Goal: Task Accomplishment & Management: Manage account settings

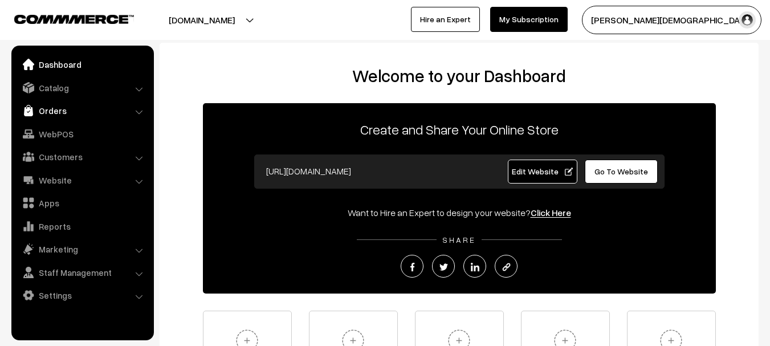
click at [66, 107] on link "Orders" at bounding box center [82, 110] width 136 height 21
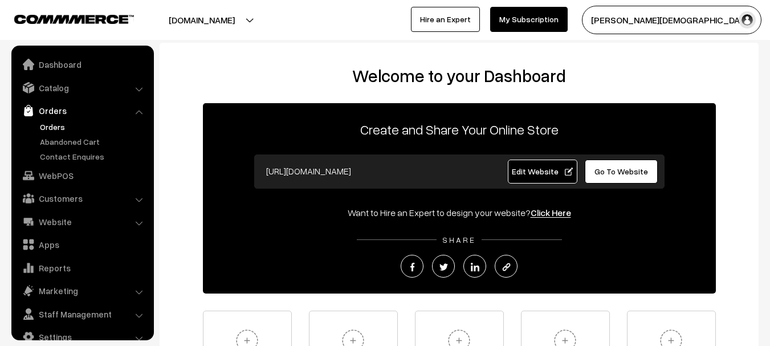
click at [58, 128] on link "Orders" at bounding box center [93, 127] width 113 height 12
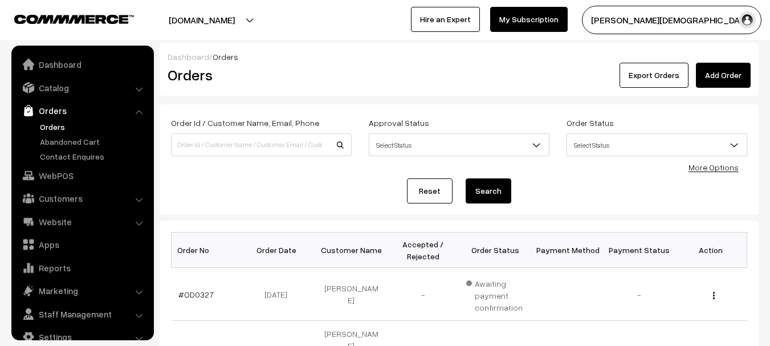
scroll to position [18, 0]
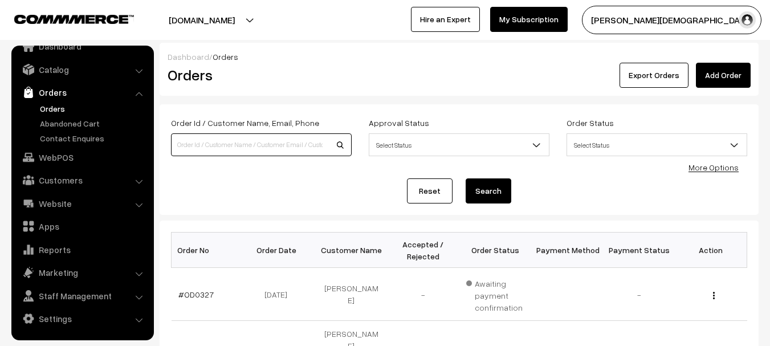
click at [281, 136] on input at bounding box center [261, 144] width 181 height 23
paste input "OD0202"
type input "OD0202"
click at [465, 178] on button "Search" at bounding box center [488, 190] width 46 height 25
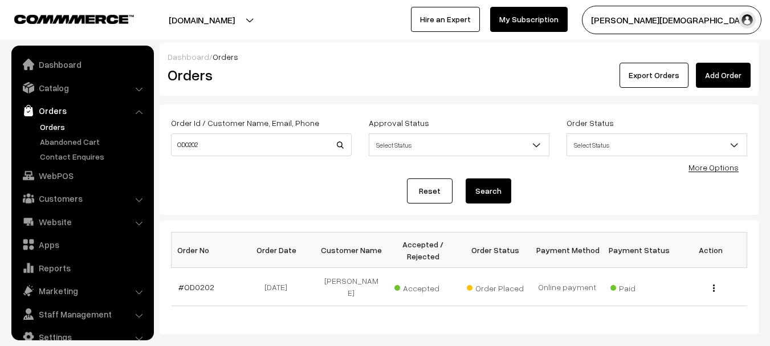
scroll to position [18, 0]
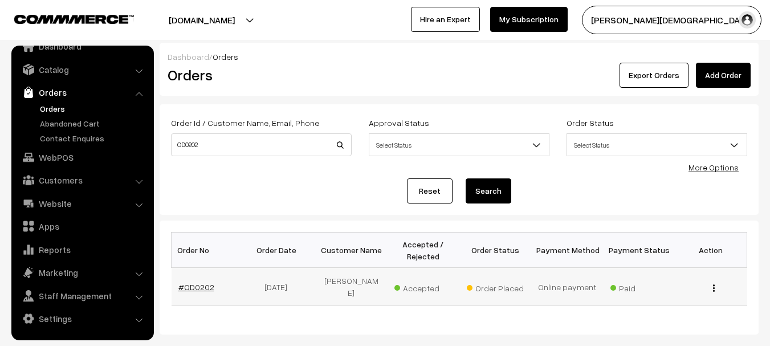
click at [189, 282] on link "#OD0202" at bounding box center [196, 287] width 36 height 10
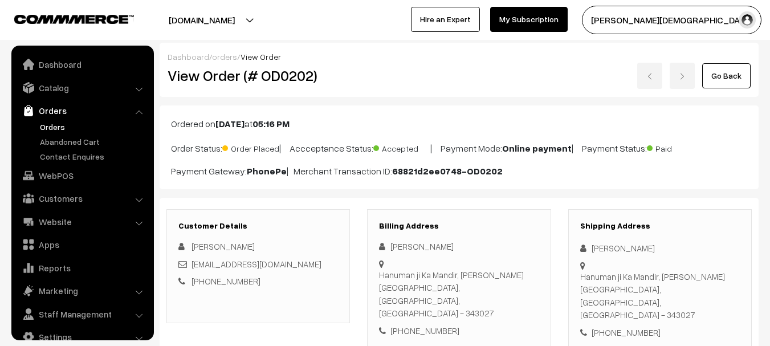
scroll to position [18, 0]
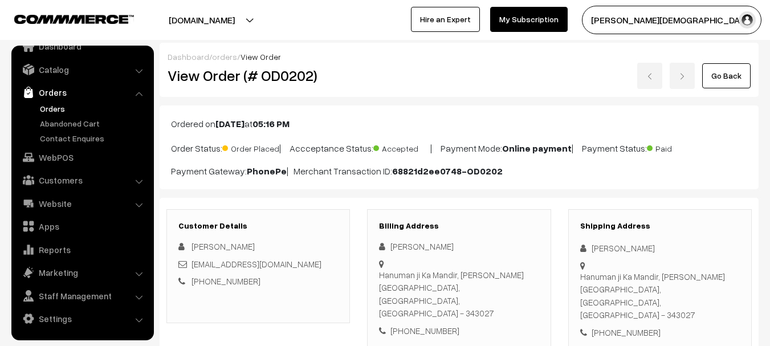
click at [268, 77] on h2 "View Order (# OD0202)" at bounding box center [258, 76] width 183 height 18
copy h2 "OD0202"
click at [62, 101] on link "Orders" at bounding box center [82, 92] width 136 height 21
click at [55, 109] on link "Orders" at bounding box center [93, 109] width 113 height 12
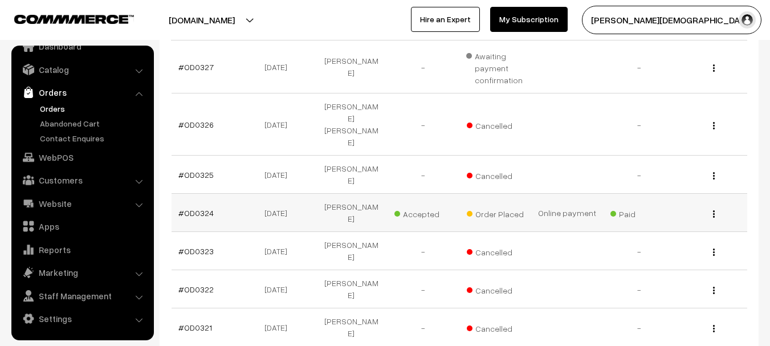
scroll to position [228, 0]
click at [196, 207] on link "#OD0324" at bounding box center [195, 212] width 35 height 10
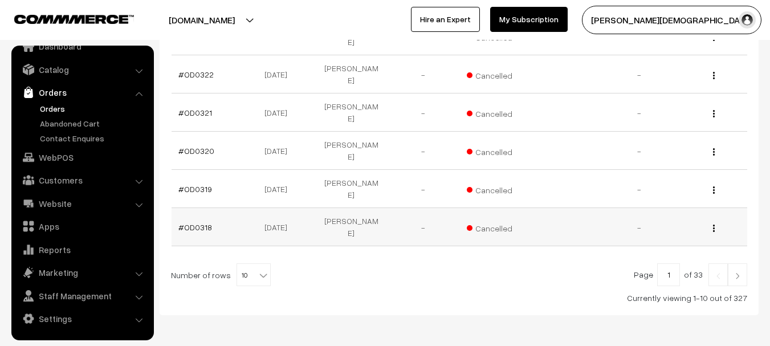
scroll to position [443, 0]
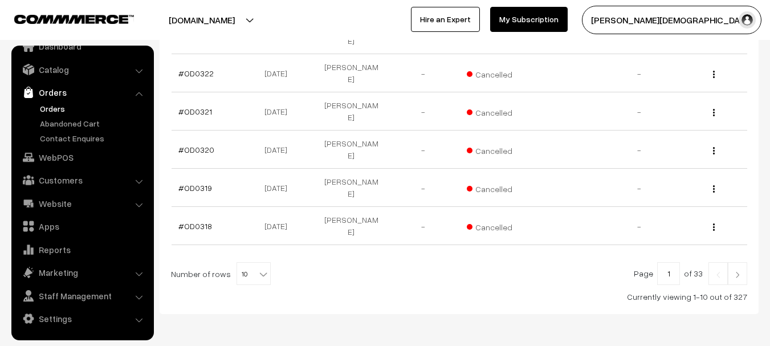
click at [734, 271] on img at bounding box center [737, 274] width 10 height 7
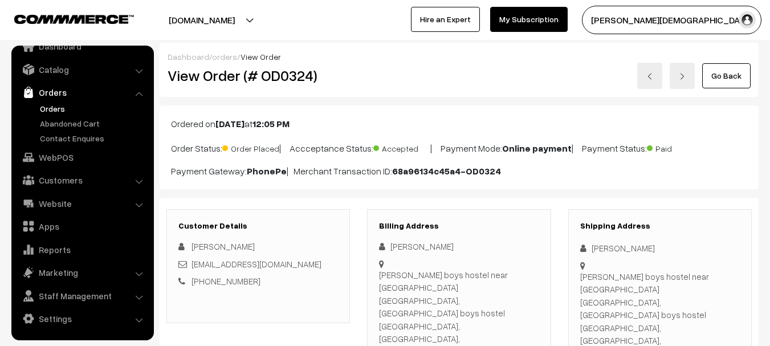
click at [291, 91] on div "Dashboard / orders / View Order View Order (# OD0324) Go Back" at bounding box center [459, 70] width 599 height 54
copy h2 "OD0324"
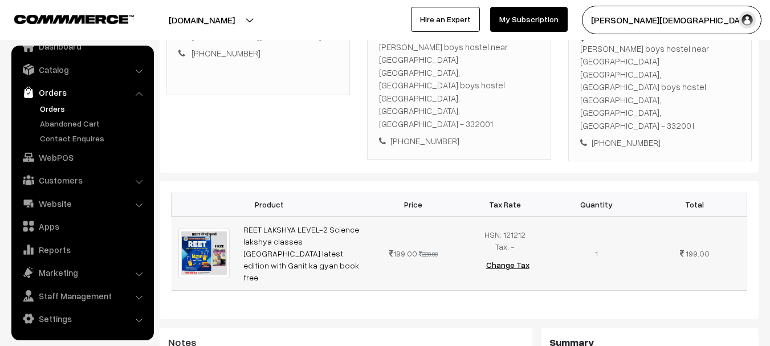
scroll to position [171, 0]
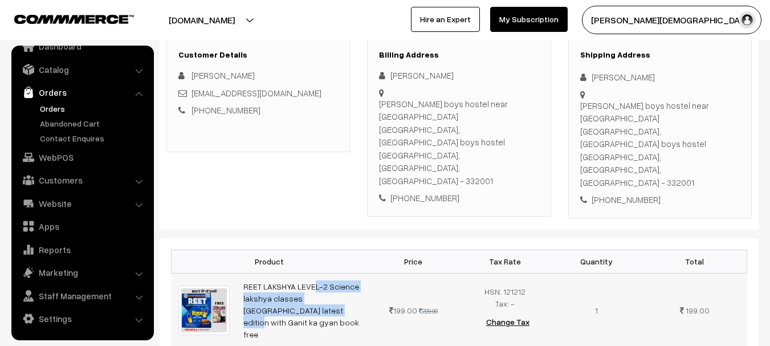
drag, startPoint x: 241, startPoint y: 238, endPoint x: 356, endPoint y: 244, distance: 115.3
click at [356, 273] on td "REET LAKSHYA LEVEL-2 Science lakshya classes Udaipur latest edition with Ganit …" at bounding box center [301, 310] width 131 height 74
copy link "REET LAKSHYA LEVEL-2 Science lakshya classes Udaipur latest"
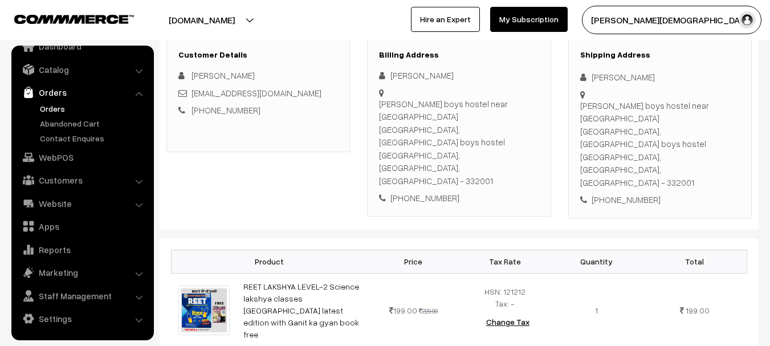
click at [398, 78] on div "ARUN Meena" at bounding box center [459, 75] width 160 height 13
drag, startPoint x: 398, startPoint y: 78, endPoint x: 433, endPoint y: 81, distance: 34.9
click at [433, 81] on div "ARUN Meena" at bounding box center [459, 75] width 160 height 13
copy div "ARUN Meena"
click at [426, 191] on div "+91 6377514987" at bounding box center [459, 197] width 160 height 13
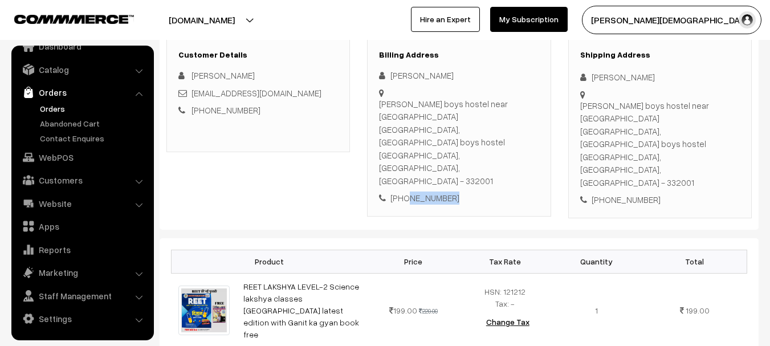
drag, startPoint x: 426, startPoint y: 143, endPoint x: 441, endPoint y: 147, distance: 15.3
click at [427, 191] on div "+91 6377514987" at bounding box center [459, 197] width 160 height 13
copy div "6377514987"
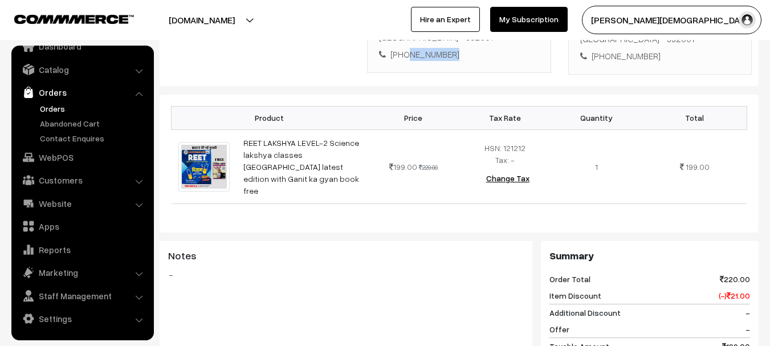
scroll to position [144, 0]
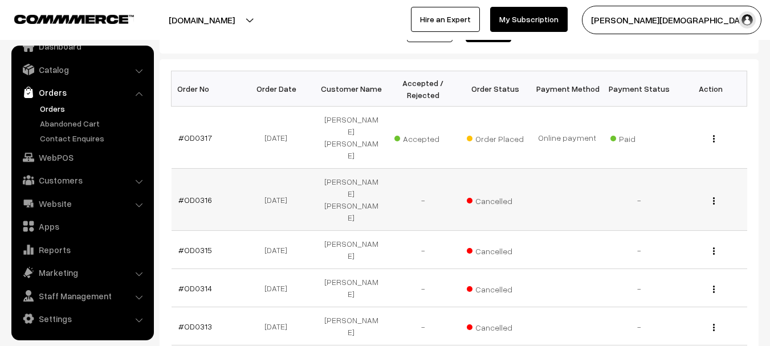
scroll to position [171, 0]
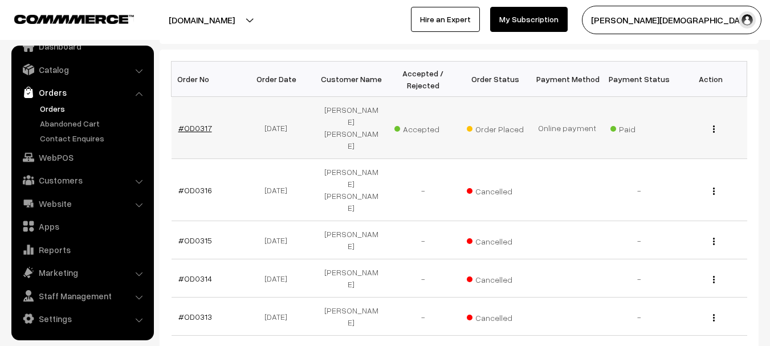
click at [190, 129] on link "#OD0317" at bounding box center [195, 128] width 34 height 10
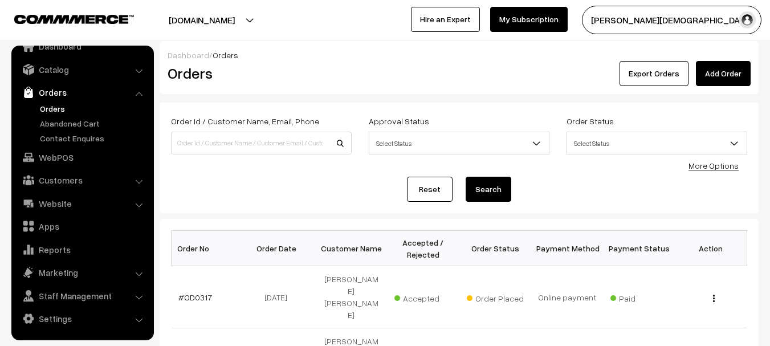
scroll to position [0, 0]
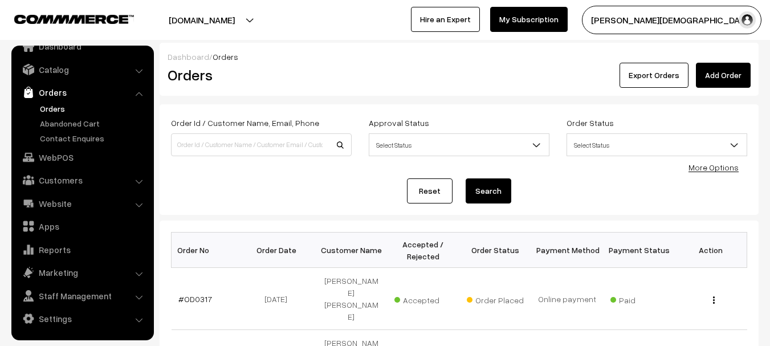
click at [412, 145] on span "Select Status" at bounding box center [458, 145] width 179 height 20
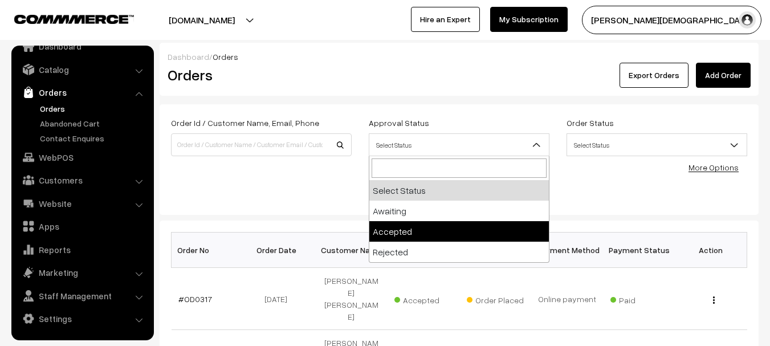
select select "1"
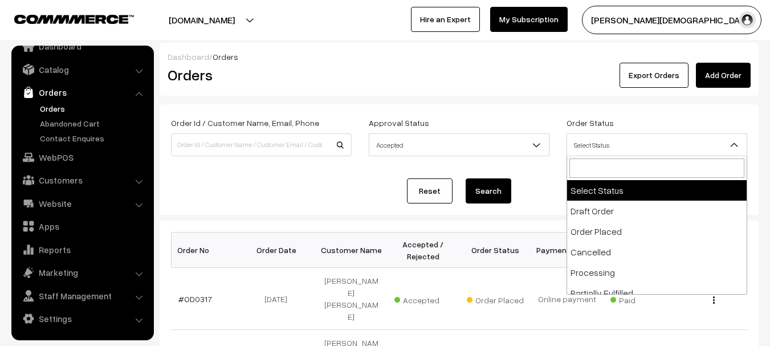
click at [616, 149] on span "Select Status" at bounding box center [656, 145] width 179 height 20
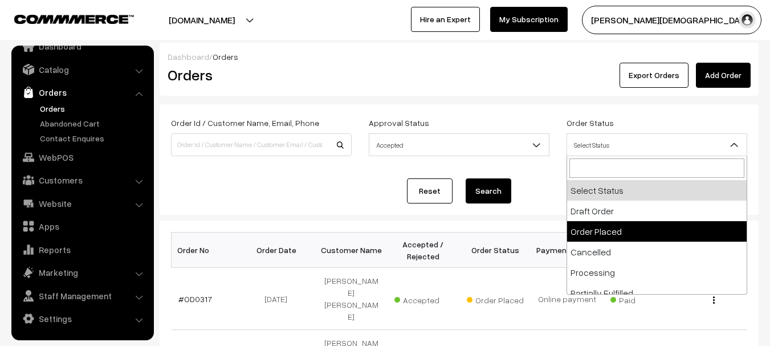
select select "2"
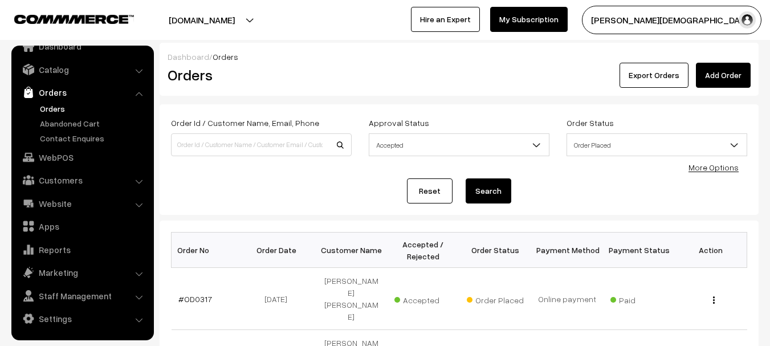
click at [498, 192] on button "Search" at bounding box center [488, 190] width 46 height 25
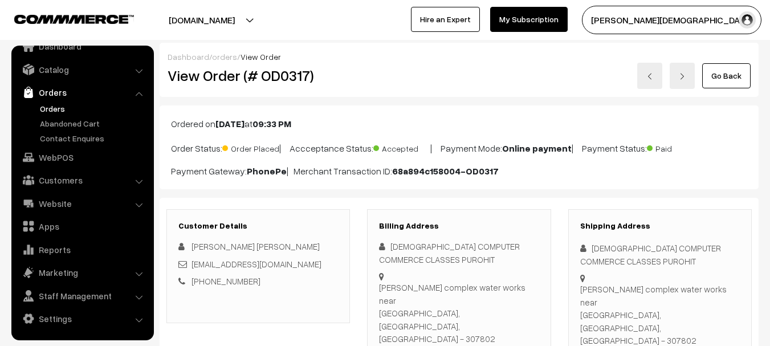
click at [279, 81] on h2 "View Order (# OD0317)" at bounding box center [258, 76] width 183 height 18
copy h2 "OD0317"
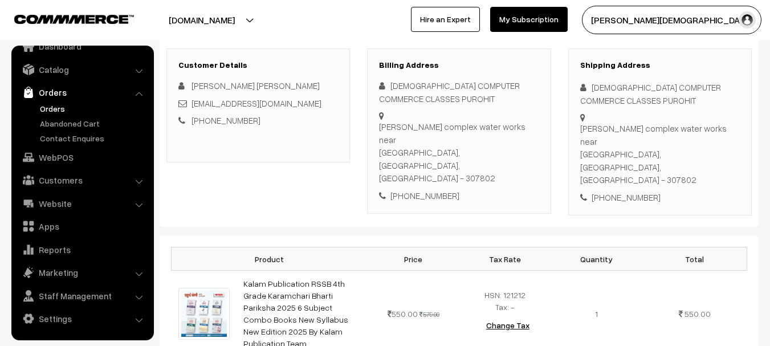
scroll to position [285, 0]
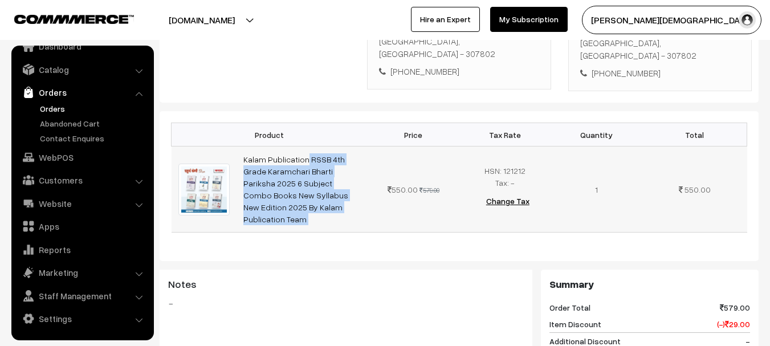
copy tr "Kalam Publication RSSB 4th Grade Karamchari Bharti Pariksha 2025 6 Subject Comb…"
drag, startPoint x: 239, startPoint y: 105, endPoint x: 369, endPoint y: 126, distance: 131.5
click at [369, 146] on tr "Kalam Publication RSSB 4th Grade Karamchari Bharti Pariksha 2025 6 Subject Comb…" at bounding box center [458, 189] width 575 height 86
drag, startPoint x: 367, startPoint y: 120, endPoint x: 361, endPoint y: 117, distance: 6.7
click at [361, 146] on tr "Kalam Publication RSSB 4th Grade Karamchari Bharti Pariksha 2025 6 Subject Comb…" at bounding box center [458, 189] width 575 height 86
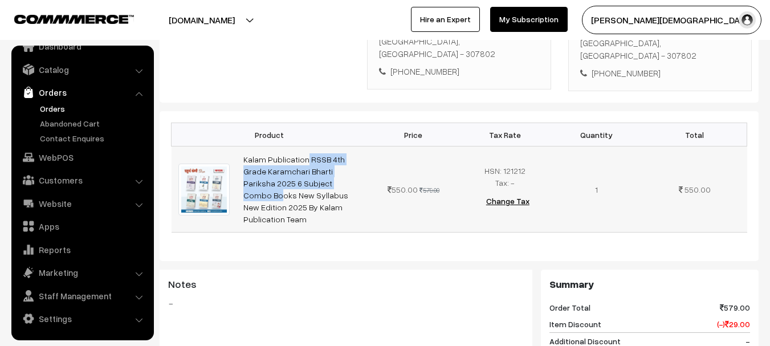
copy link "Kalam Publication RSSB 4th Grade Karamchari Bharti Pariksha 2025 6"
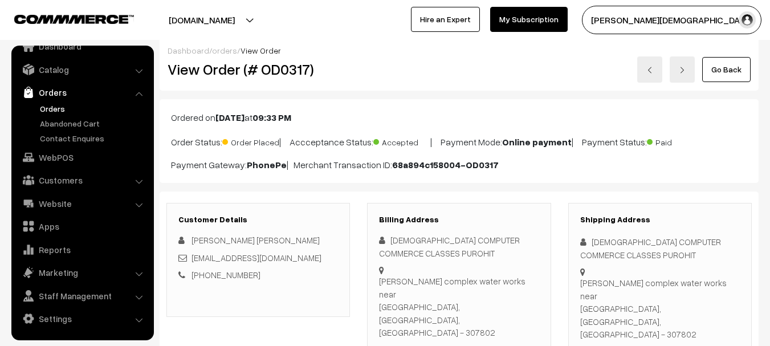
scroll to position [0, 0]
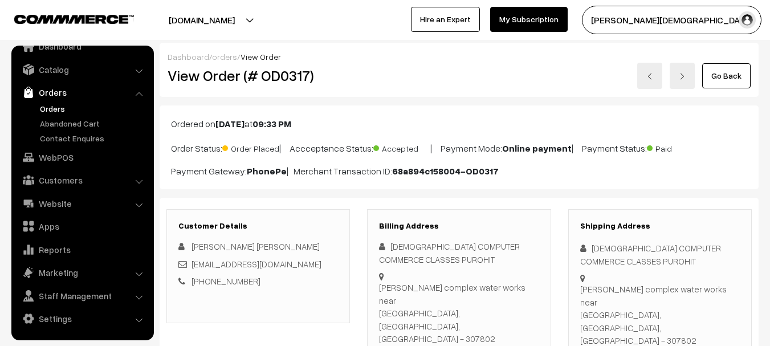
click at [600, 250] on div "[DEMOGRAPHIC_DATA] COMPUTER COMMERCE CLASSES PUROHIT" at bounding box center [660, 255] width 160 height 26
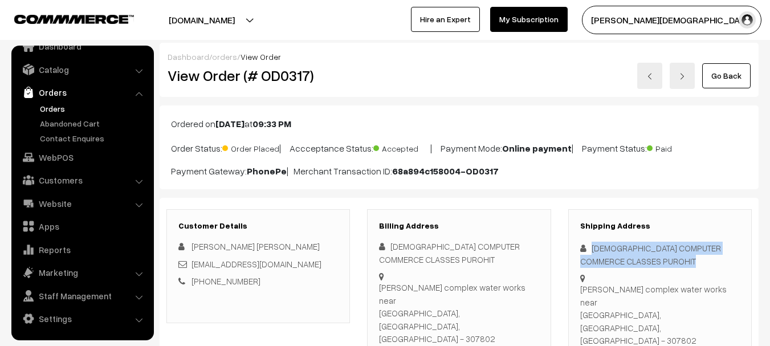
click at [600, 250] on div "KRISHNA COMPUTER COMMERCE CLASSES PUROHIT" at bounding box center [660, 255] width 160 height 26
copy div "KRISHNA COMPUTER COMMERCE CLASSES PUROHIT"
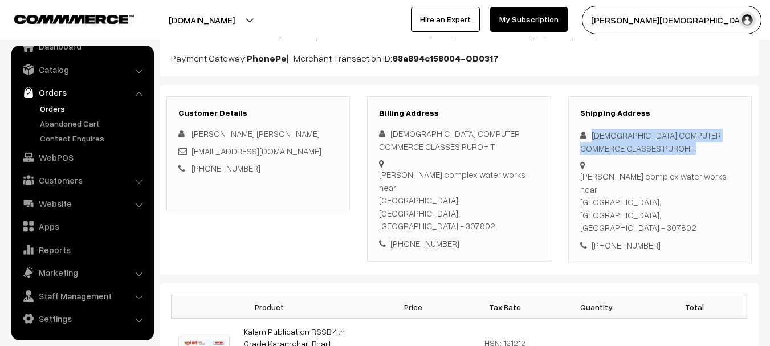
scroll to position [114, 0]
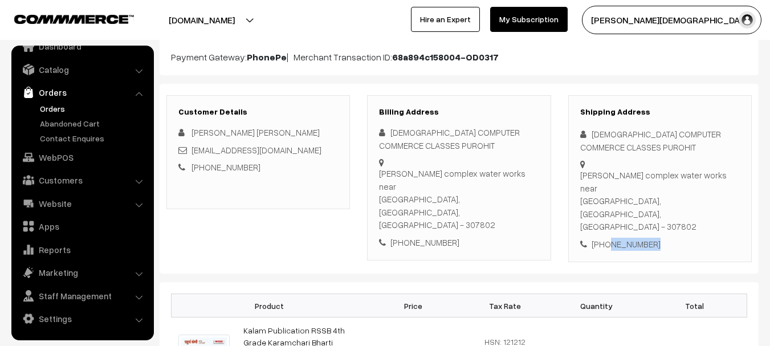
copy div "9587460991"
drag, startPoint x: 666, startPoint y: 201, endPoint x: 606, endPoint y: 198, distance: 60.5
click at [606, 198] on div "Shipping Address KRISHNA COMPUTER COMMERCE CLASSES PUROHIT Shivam complex water…" at bounding box center [659, 178] width 183 height 167
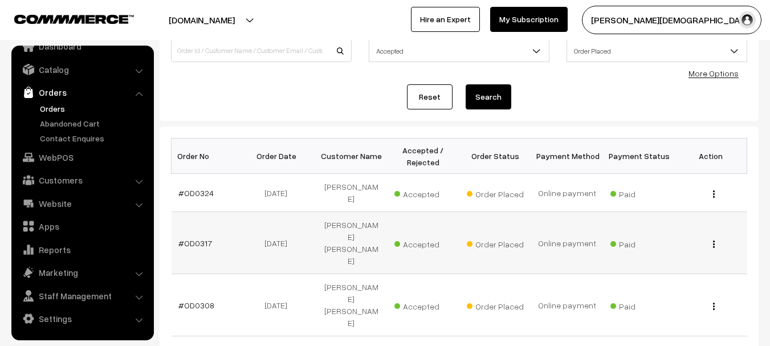
scroll to position [114, 0]
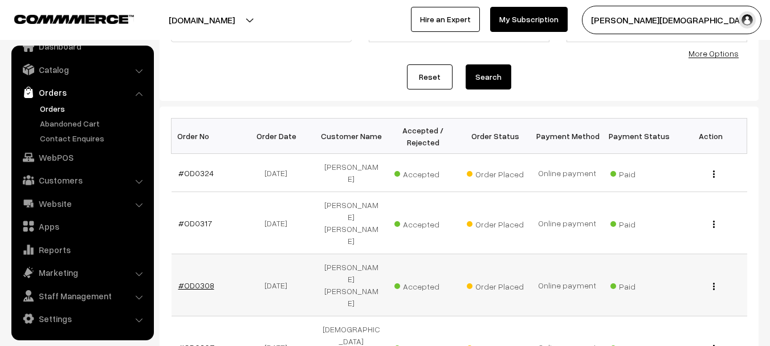
click at [203, 280] on link "#OD0308" at bounding box center [196, 285] width 36 height 10
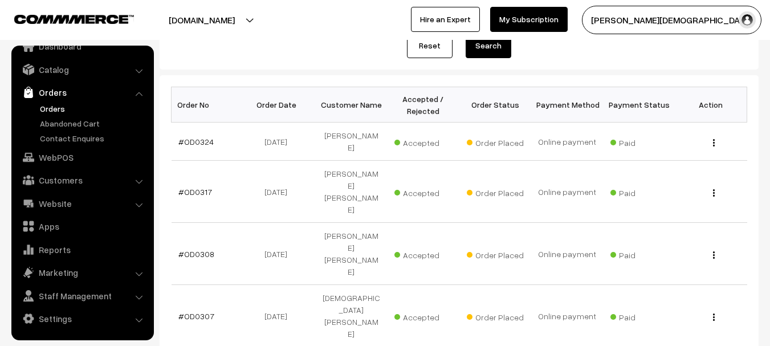
scroll to position [171, 0]
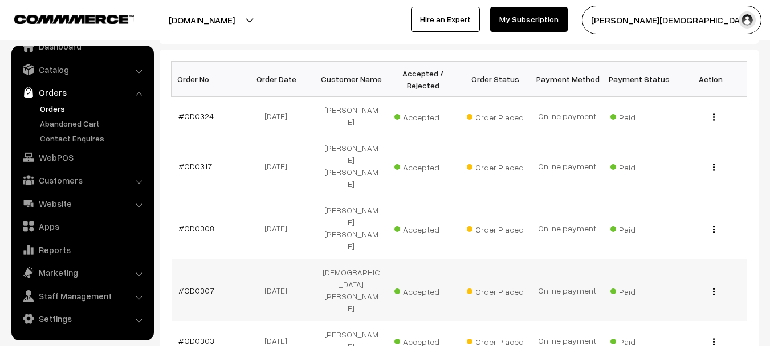
click at [191, 259] on td "#OD0307" at bounding box center [207, 290] width 72 height 62
click at [191, 285] on link "#OD0307" at bounding box center [196, 290] width 36 height 10
click at [198, 336] on link "#OD0303" at bounding box center [196, 341] width 36 height 10
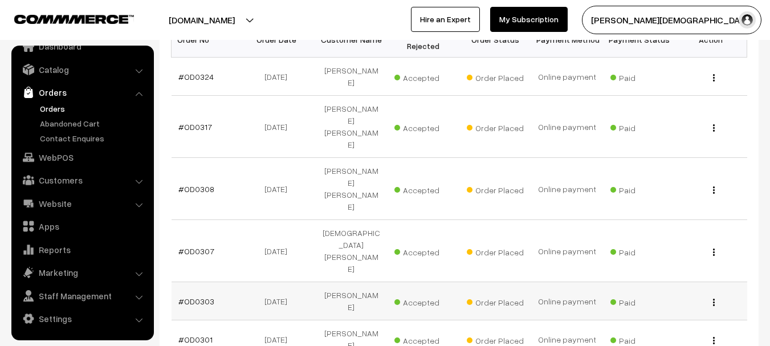
scroll to position [285, 0]
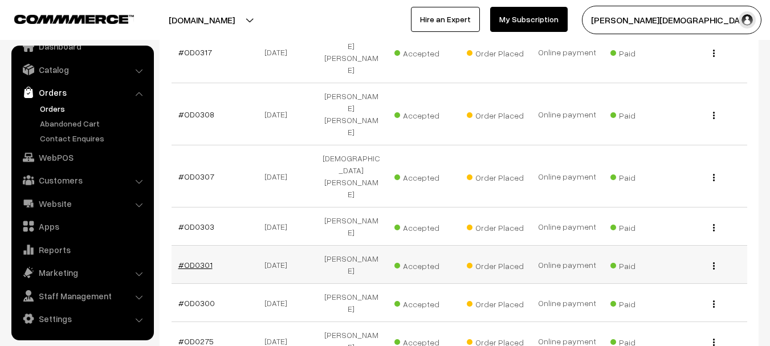
click at [201, 260] on link "#OD0301" at bounding box center [195, 265] width 34 height 10
click at [195, 298] on link "#OD0300" at bounding box center [196, 303] width 36 height 10
click at [204, 336] on link "#OD0275" at bounding box center [195, 341] width 35 height 10
click at [203, 336] on link "#OD0275" at bounding box center [195, 341] width 35 height 10
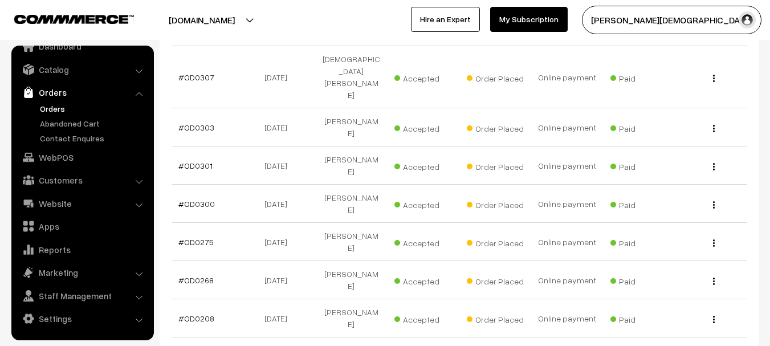
scroll to position [399, 0]
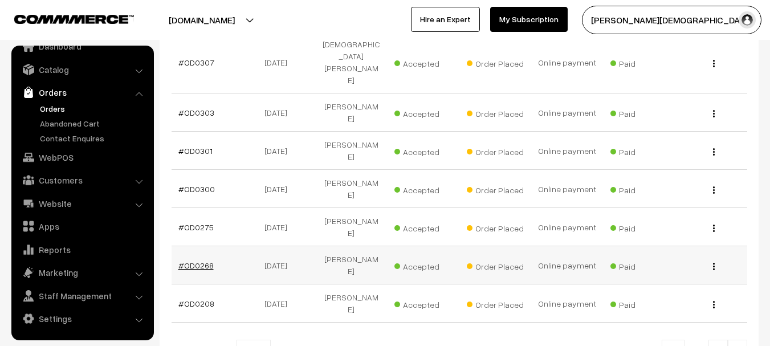
click at [199, 260] on link "#OD0268" at bounding box center [195, 265] width 35 height 10
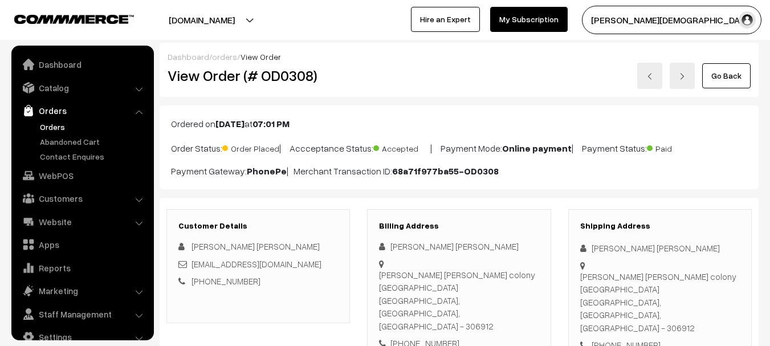
scroll to position [18, 0]
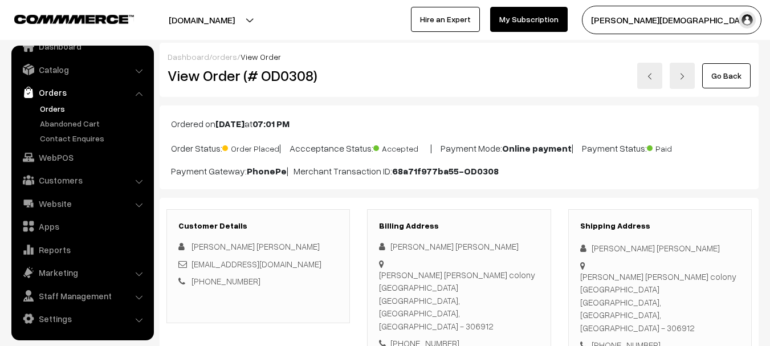
click at [274, 73] on h2 "View Order (# OD0308)" at bounding box center [258, 76] width 183 height 18
copy h2 "OD0308"
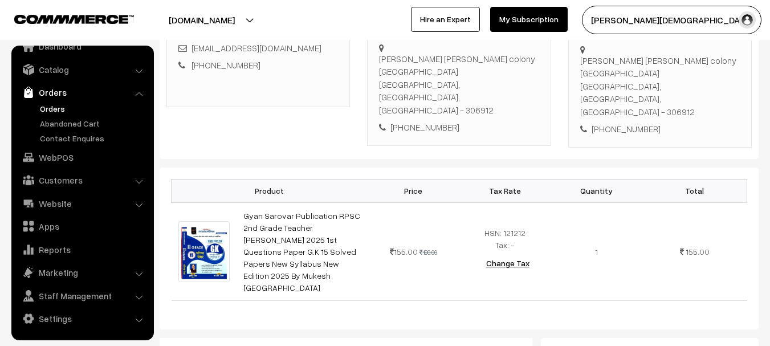
scroll to position [285, 0]
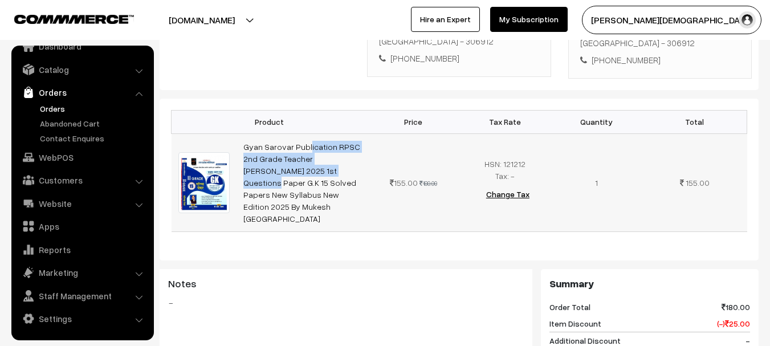
copy link "Gyan Sarovar Publication RPSC 2nd Grade Teacher Bharti Pariksha"
drag, startPoint x: 306, startPoint y: 120, endPoint x: 367, endPoint y: 140, distance: 63.6
click at [359, 133] on td "Gyan Sarovar Publication RPSC 2nd Grade Teacher Bharti Pariksha 2025 1st Questi…" at bounding box center [301, 182] width 131 height 98
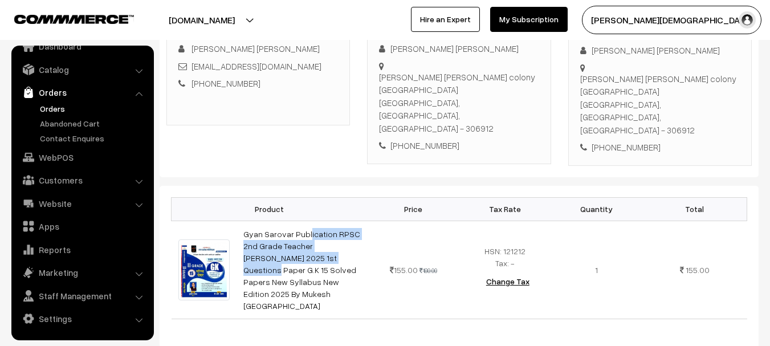
scroll to position [57, 0]
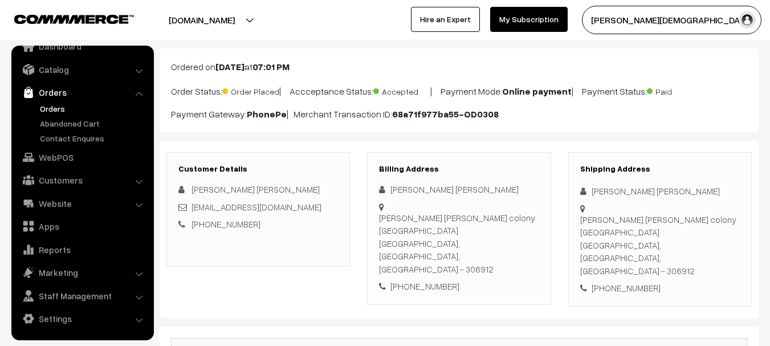
click at [598, 194] on div "[PERSON_NAME] [PERSON_NAME]" at bounding box center [660, 191] width 160 height 13
copy div "[PERSON_NAME] [PERSON_NAME]"
drag, startPoint x: 598, startPoint y: 194, endPoint x: 652, endPoint y: 190, distance: 54.8
click at [652, 190] on div "[PERSON_NAME] [PERSON_NAME]" at bounding box center [660, 191] width 160 height 13
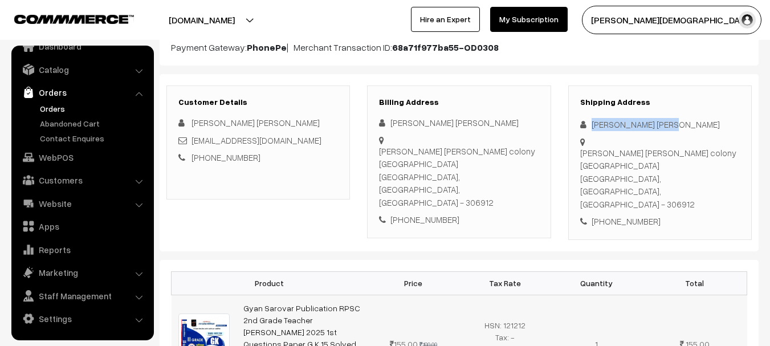
scroll to position [228, 0]
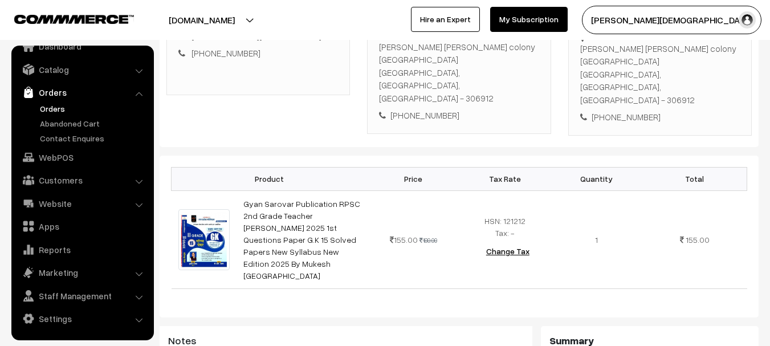
click at [619, 111] on div "+91 8690893069" at bounding box center [660, 117] width 160 height 13
copy div "8690893069"
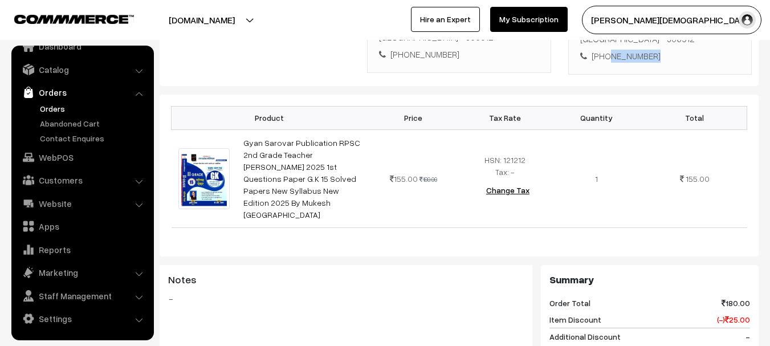
scroll to position [114, 0]
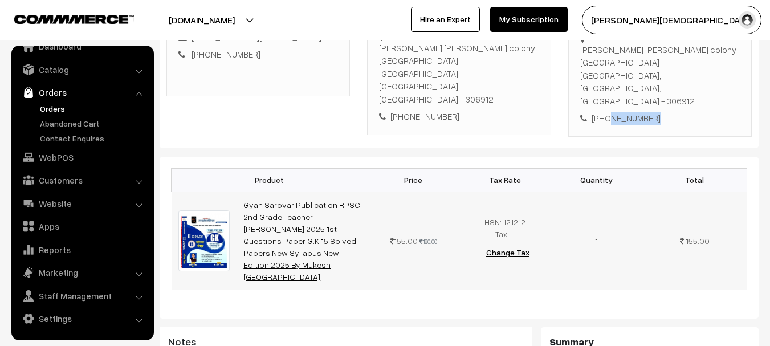
scroll to position [228, 0]
click at [310, 199] on link "Gyan Sarovar Publication RPSC 2nd Grade Teacher [PERSON_NAME] 2025 1st Question…" at bounding box center [301, 239] width 117 height 81
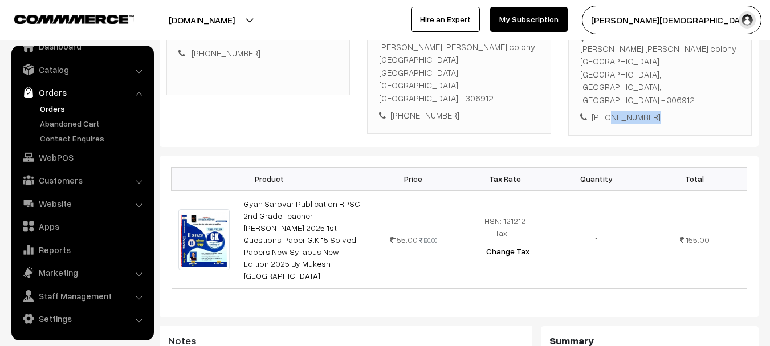
scroll to position [0, 0]
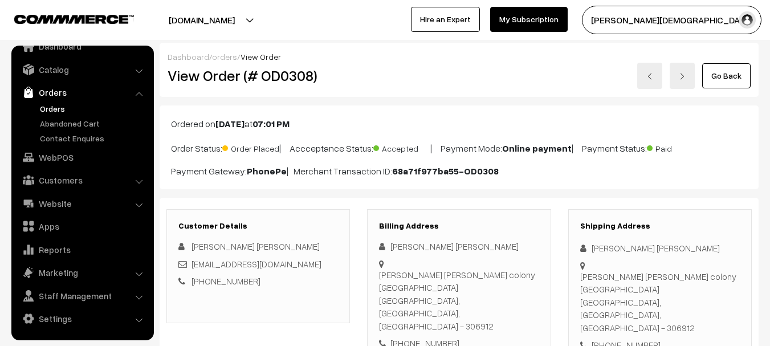
click at [295, 76] on h2 "View Order (# OD0308)" at bounding box center [258, 76] width 183 height 18
copy h2 "OD0308"
click at [643, 310] on div "Shipping Address Ashok kumar Sargara Ashok kumar Sargara, Mahaveer colony Takha…" at bounding box center [659, 286] width 183 height 154
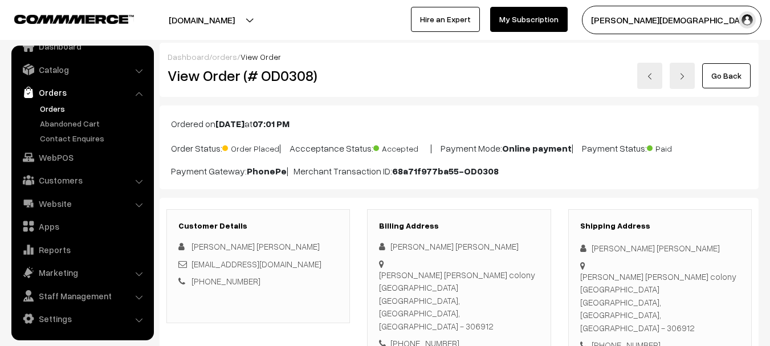
click at [629, 338] on div "[PHONE_NUMBER]" at bounding box center [660, 344] width 160 height 13
copy div "8690893069"
click at [612, 246] on div "[PERSON_NAME] [PERSON_NAME]" at bounding box center [660, 248] width 160 height 13
drag, startPoint x: 612, startPoint y: 246, endPoint x: 648, endPoint y: 251, distance: 36.3
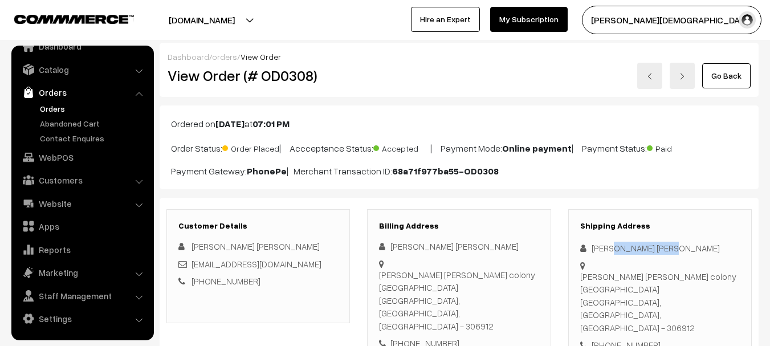
click at [654, 251] on div "[PERSON_NAME] [PERSON_NAME]" at bounding box center [660, 248] width 160 height 13
click at [607, 242] on div "[PERSON_NAME] [PERSON_NAME]" at bounding box center [660, 248] width 160 height 13
copy div "[PERSON_NAME] [PERSON_NAME]"
drag, startPoint x: 606, startPoint y: 242, endPoint x: 639, endPoint y: 245, distance: 33.2
click at [639, 245] on div "[PERSON_NAME] [PERSON_NAME]" at bounding box center [660, 248] width 160 height 13
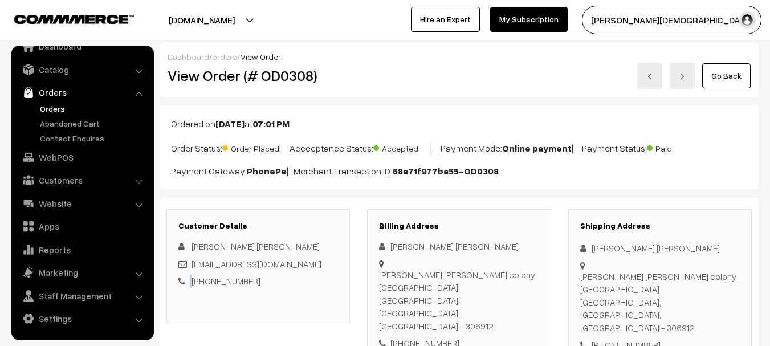
copy div
copy link "[EMAIL_ADDRESS][DOMAIN_NAME]"
drag, startPoint x: 247, startPoint y: 265, endPoint x: 193, endPoint y: 267, distance: 54.2
click at [193, 267] on div "[EMAIL_ADDRESS][DOMAIN_NAME]" at bounding box center [258, 263] width 160 height 13
click at [583, 270] on div "Ashok kumar Sargara, Mahaveer colony Takhatgarh Takhatgarh, Rajasthan, India - …" at bounding box center [660, 302] width 160 height 64
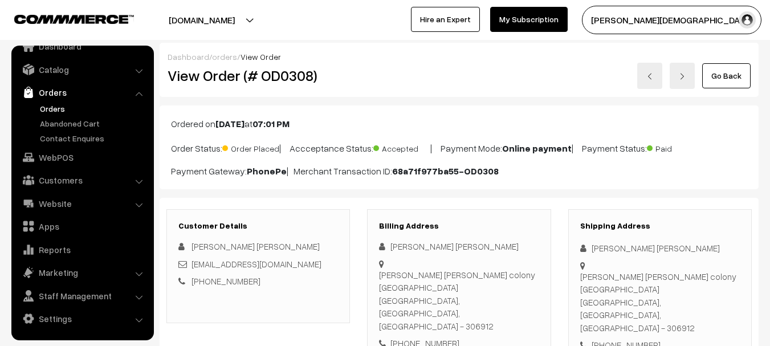
click at [586, 280] on div "Ashok kumar Sargara, Mahaveer colony Takhatgarh Takhatgarh, Rajasthan, India - …" at bounding box center [660, 302] width 160 height 64
click at [693, 306] on div "Ashok kumar Sargara, Mahaveer colony Takhatgarh Takhatgarh, Rajasthan, India - …" at bounding box center [660, 302] width 160 height 64
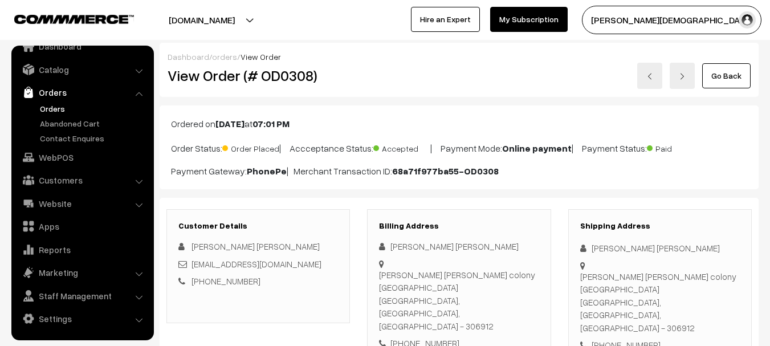
click at [269, 81] on h2 "View Order (# OD0308)" at bounding box center [258, 76] width 183 height 18
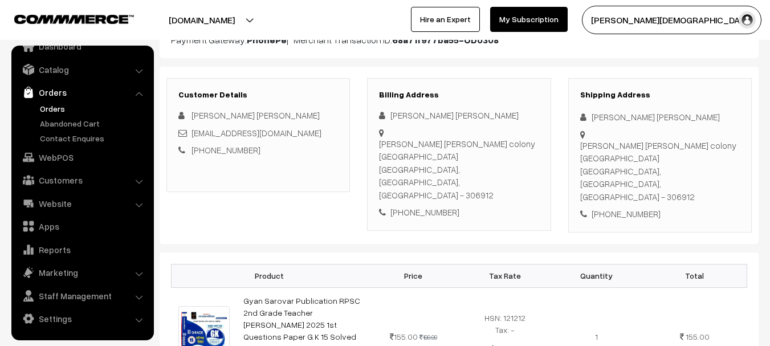
scroll to position [228, 0]
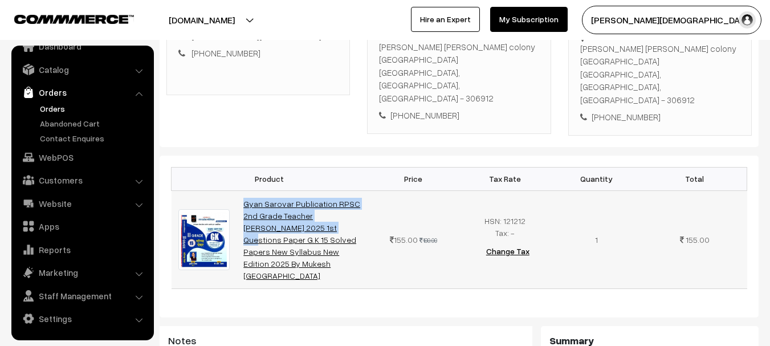
drag, startPoint x: 235, startPoint y: 173, endPoint x: 336, endPoint y: 190, distance: 102.4
click at [336, 190] on tr "Gyan Sarovar Publication RPSC 2nd Grade Teacher Bharti Pariksha 2025 1st Questi…" at bounding box center [458, 239] width 575 height 98
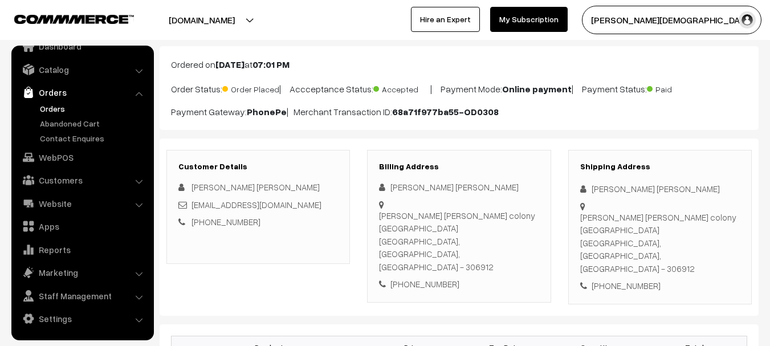
scroll to position [0, 0]
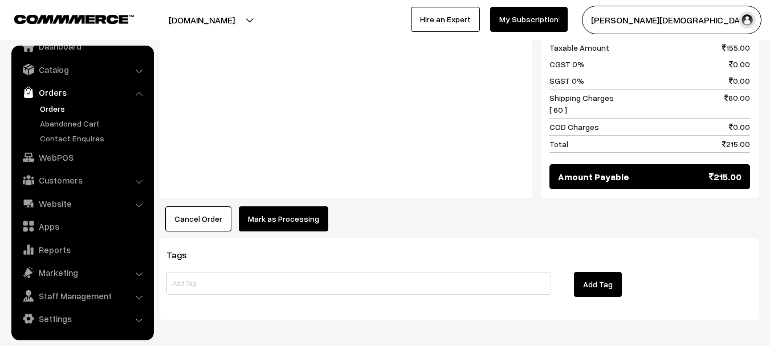
click at [251, 206] on button "Mark as Processing" at bounding box center [283, 218] width 89 height 25
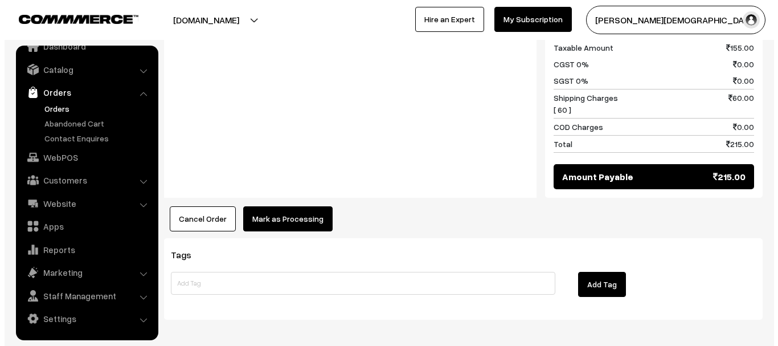
scroll to position [612, 0]
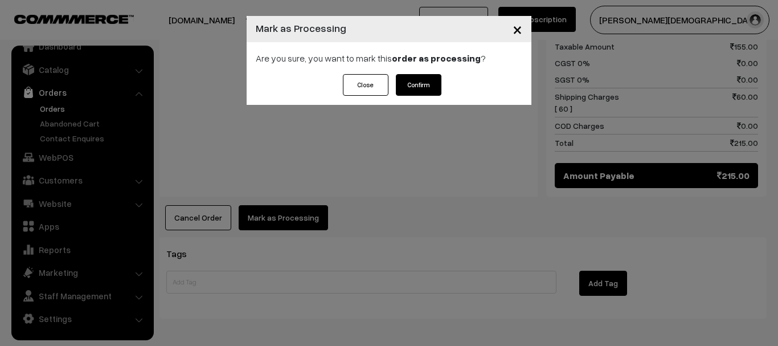
click at [427, 95] on div "Close Confirm" at bounding box center [389, 89] width 285 height 31
click at [424, 88] on button "Confirm" at bounding box center [419, 85] width 46 height 22
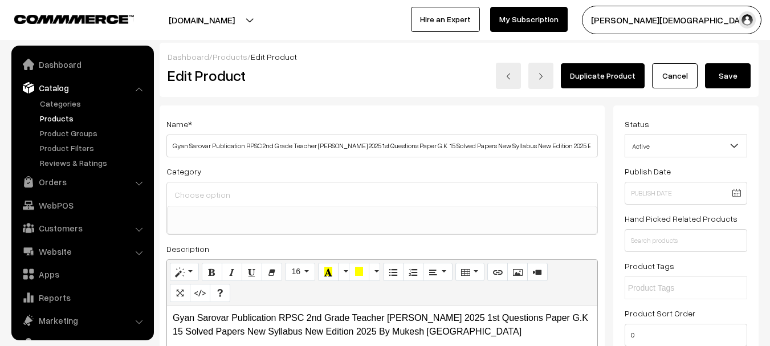
select select
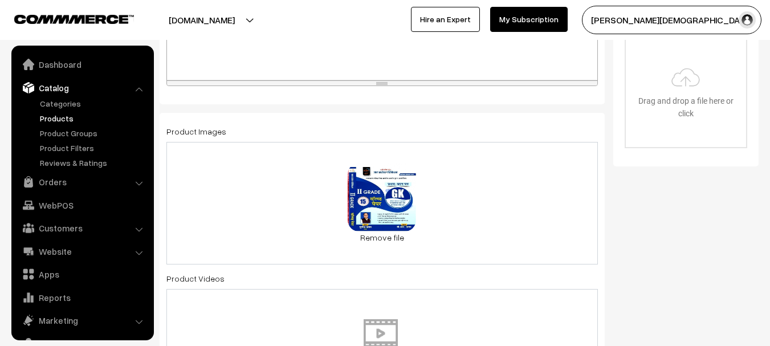
scroll to position [285, 0]
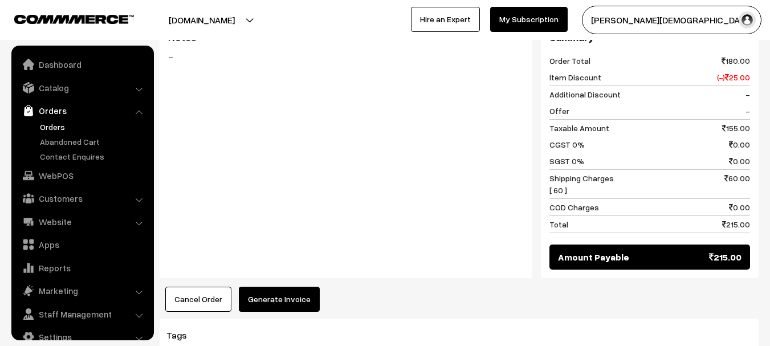
scroll to position [18, 0]
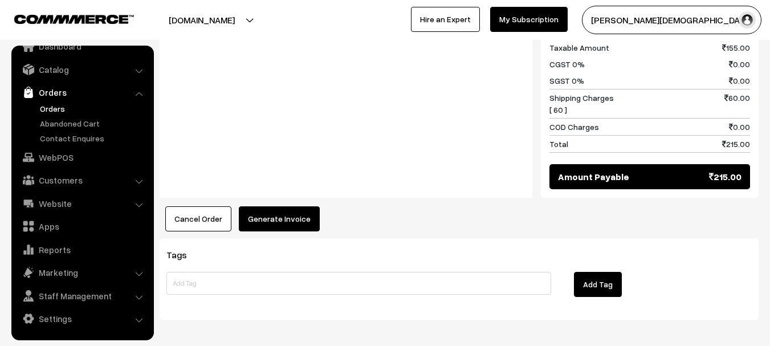
click at [287, 206] on button "Generate Invoice" at bounding box center [279, 218] width 81 height 25
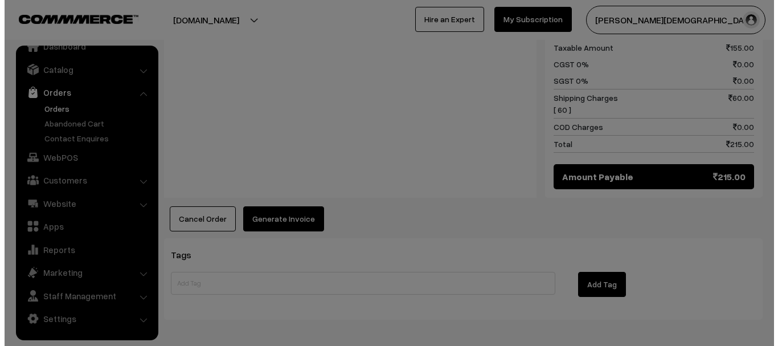
scroll to position [612, 0]
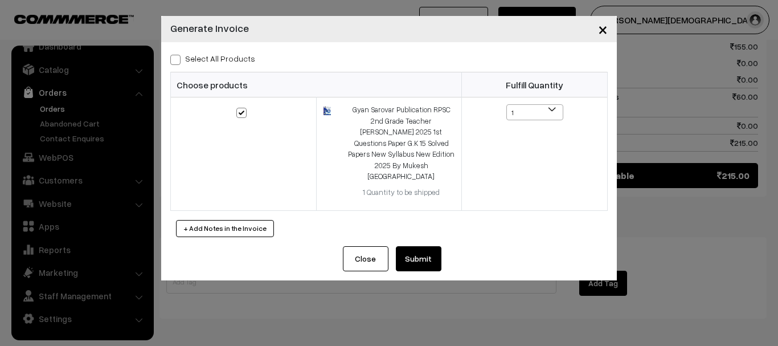
drag, startPoint x: 445, startPoint y: 227, endPoint x: 429, endPoint y: 232, distance: 16.9
click at [445, 246] on div "Close Submit Back Fulfill Items" at bounding box center [389, 263] width 456 height 34
click at [429, 246] on button "Submit" at bounding box center [419, 258] width 46 height 25
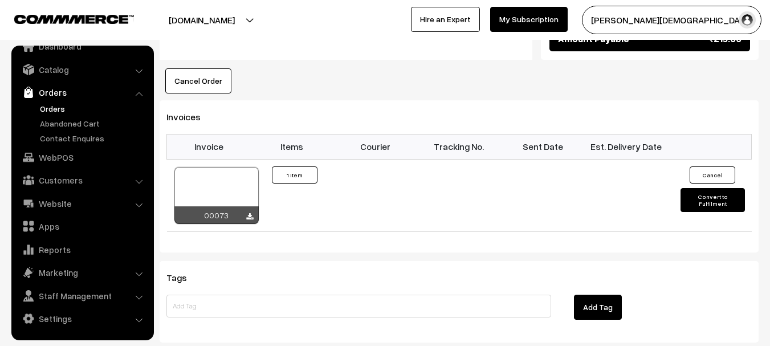
scroll to position [726, 0]
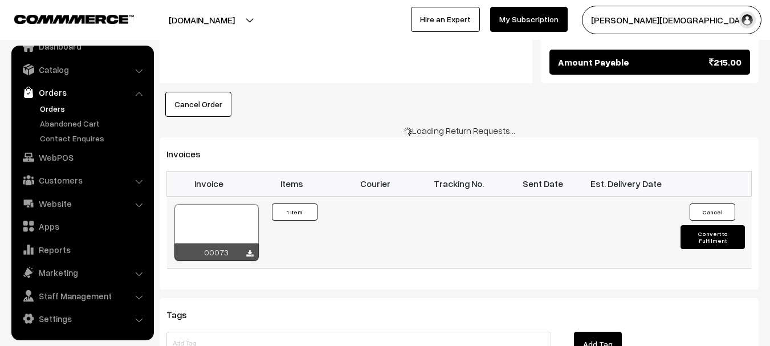
click at [719, 196] on td "Cancel Convert to Fulfilment" at bounding box center [710, 232] width 84 height 72
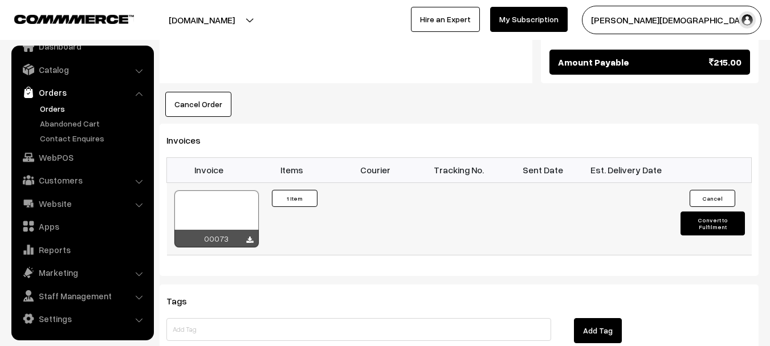
click at [713, 211] on button "Convert to Fulfilment" at bounding box center [712, 223] width 64 height 24
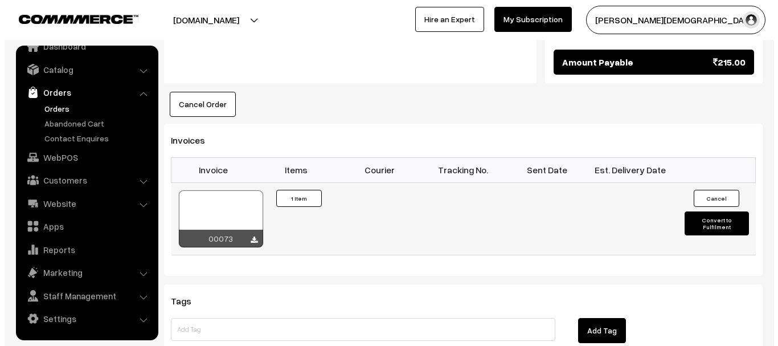
scroll to position [727, 0]
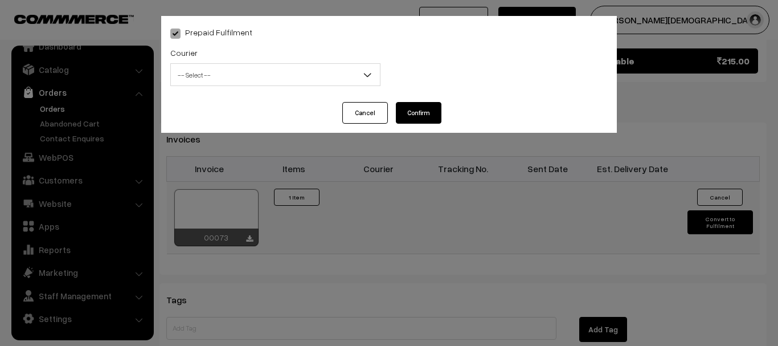
click at [287, 88] on div "Courier -- Select -- [GEOGRAPHIC_DATA] Amazon Couriour [PERSON_NAME] Couriour D…" at bounding box center [275, 69] width 227 height 47
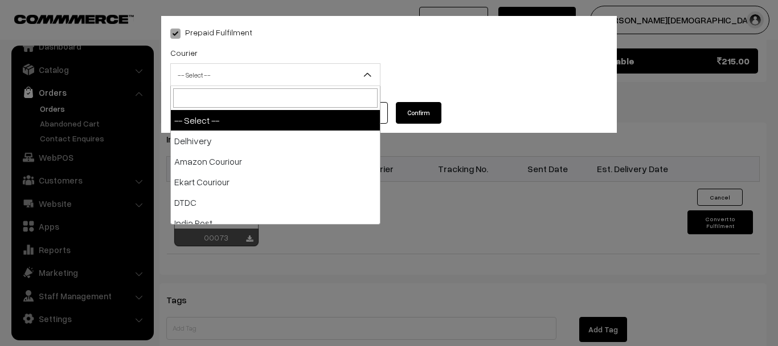
click at [280, 84] on span "-- Select --" at bounding box center [275, 75] width 209 height 20
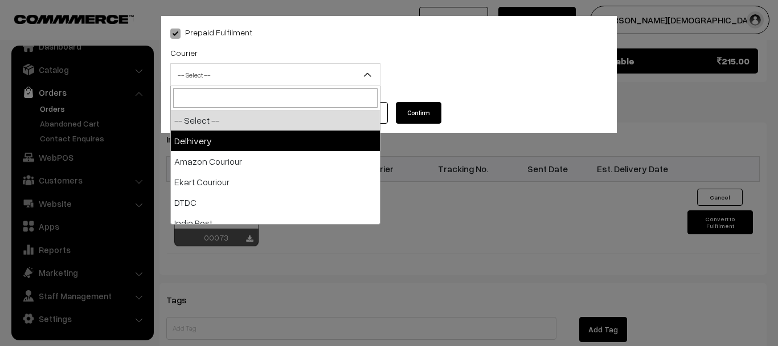
select select "1"
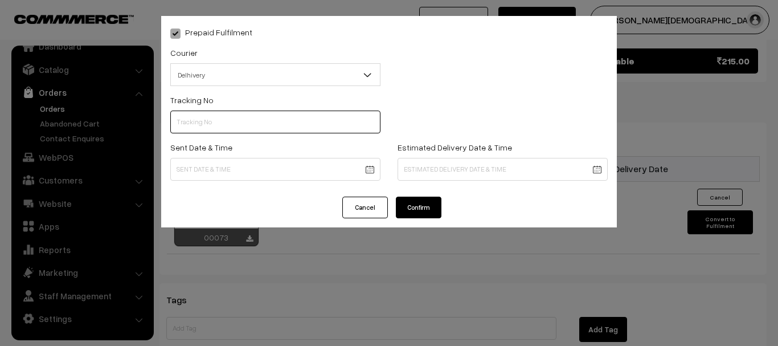
drag, startPoint x: 306, startPoint y: 112, endPoint x: 304, endPoint y: 119, distance: 7.7
click at [304, 115] on input "text" at bounding box center [275, 122] width 210 height 23
paste input "14519131182840"
type input "14519131182840"
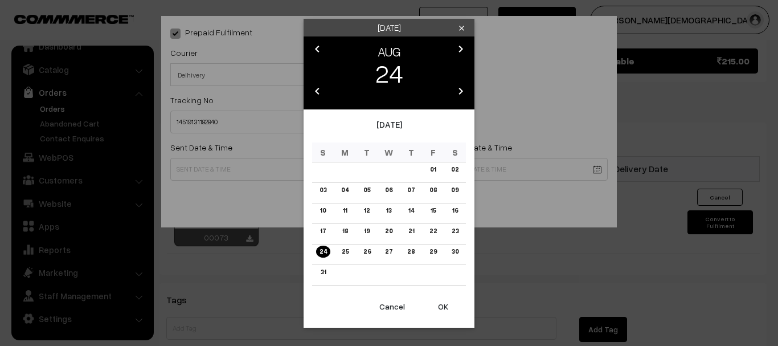
click at [346, 252] on link "25" at bounding box center [345, 252] width 14 height 12
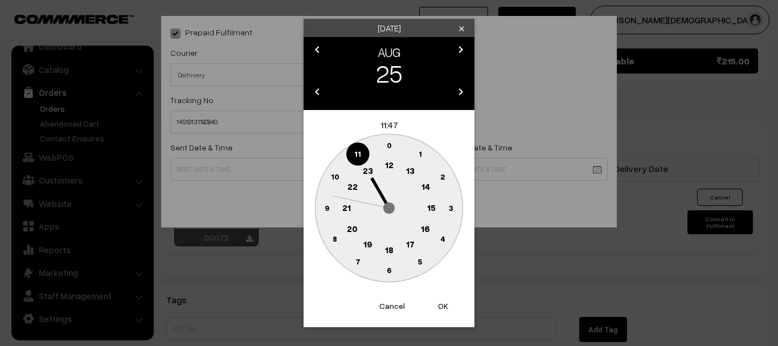
click at [395, 250] on circle at bounding box center [389, 250] width 23 height 23
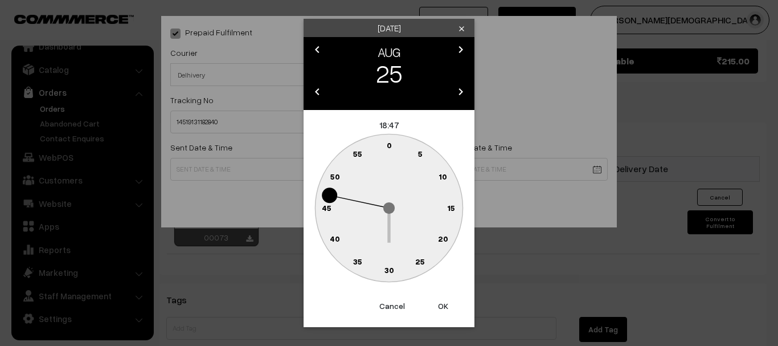
click at [391, 270] on text "30" at bounding box center [390, 270] width 10 height 10
type input "25-08-2025 18:30"
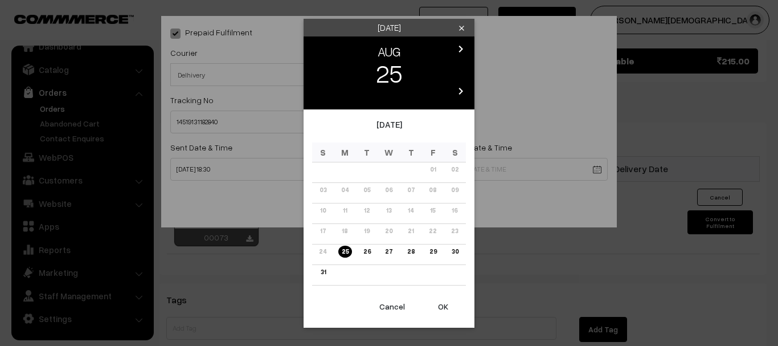
click at [417, 255] on td "28" at bounding box center [411, 254] width 22 height 21
click at [429, 246] on td "29" at bounding box center [433, 254] width 22 height 21
click at [435, 252] on link "29" at bounding box center [433, 252] width 14 height 12
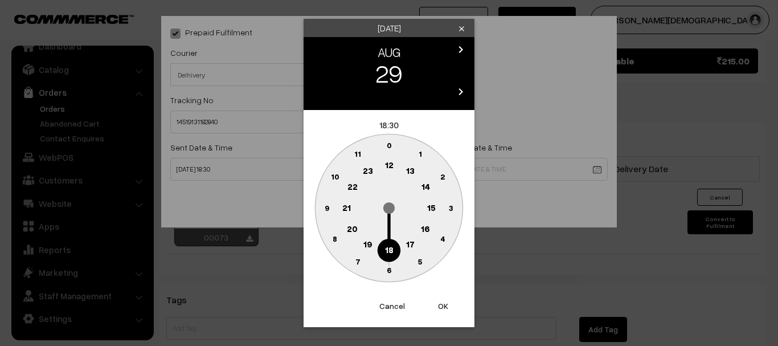
click at [391, 267] on text "6" at bounding box center [389, 270] width 5 height 10
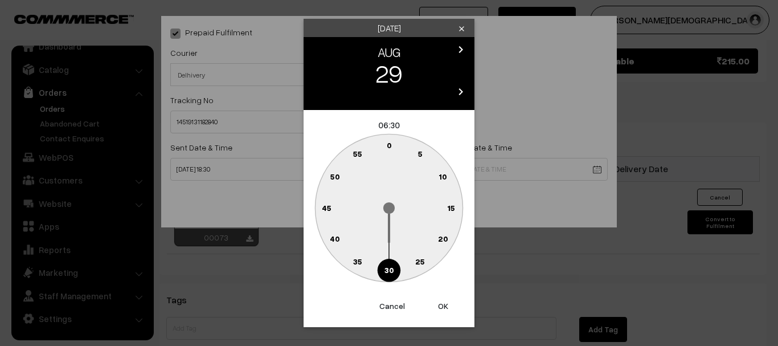
click at [386, 270] on text "30" at bounding box center [390, 270] width 10 height 10
type input "29-08-2025 06:30"
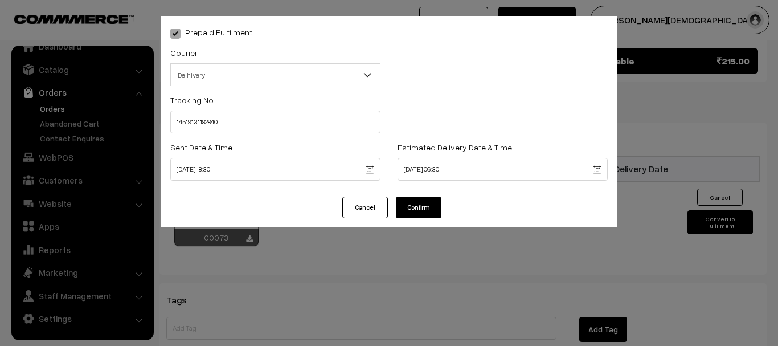
click at [437, 303] on div "Prepaid Fulfilment Courier -- Select -- Delhivery Amazon Couriour Ekart Couriou…" at bounding box center [389, 173] width 778 height 346
click at [417, 205] on button "Confirm" at bounding box center [419, 208] width 46 height 22
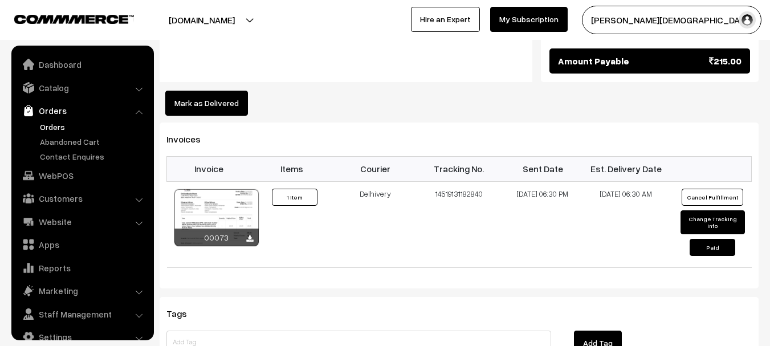
scroll to position [18, 0]
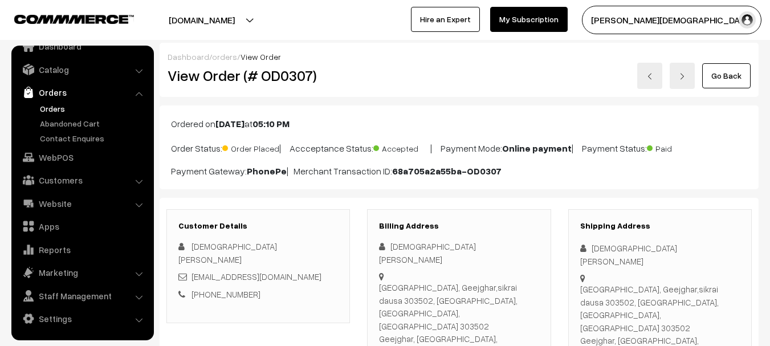
click at [291, 73] on h2 "View Order (# OD0307)" at bounding box center [258, 76] width 183 height 18
copy h2 "OD0307"
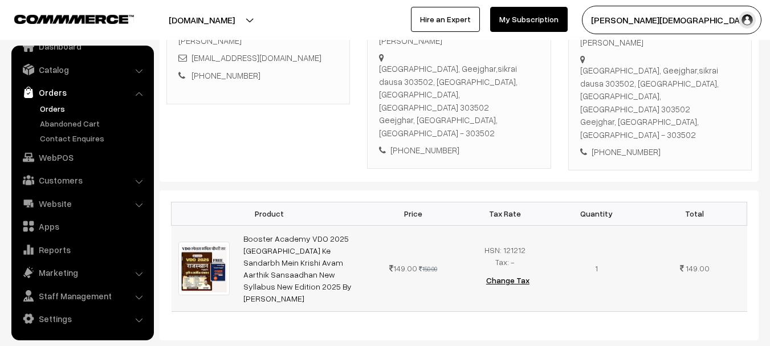
scroll to position [228, 0]
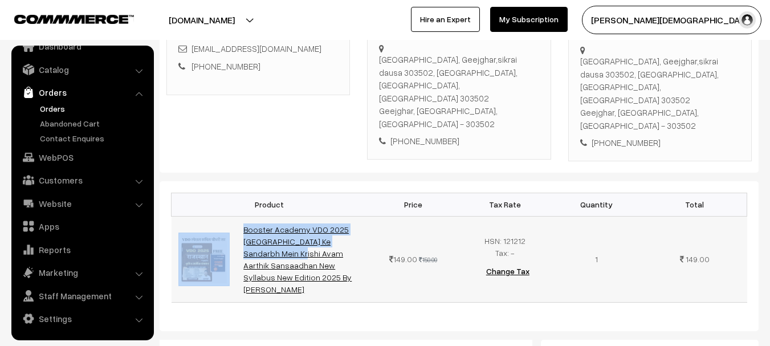
drag, startPoint x: 263, startPoint y: 175, endPoint x: 314, endPoint y: 185, distance: 52.3
click at [314, 216] on tr "Booster Academy VDO 2025 Rajasthan Ke Sandarbh Mein Krishi Avam Aarthik Sansaad…" at bounding box center [458, 259] width 575 height 86
copy tr "Booster Academy VDO 2025 Rajasthan Ke Sandarb"
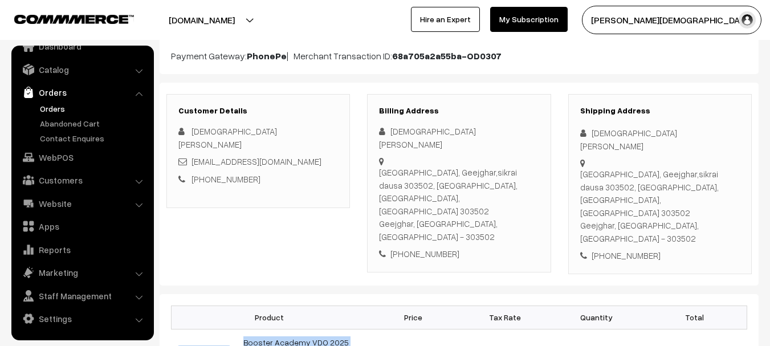
scroll to position [114, 0]
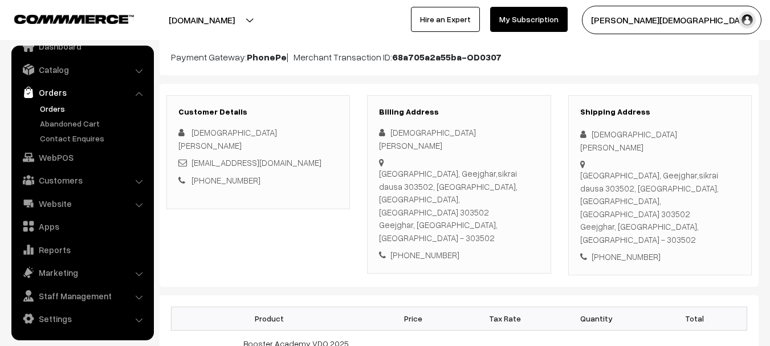
click at [597, 134] on div "Vishnu Saini" at bounding box center [660, 141] width 160 height 26
copy div "Vishnu"
drag, startPoint x: 597, startPoint y: 134, endPoint x: 618, endPoint y: 133, distance: 20.5
click at [617, 133] on div "Vishnu Saini" at bounding box center [660, 141] width 160 height 26
copy div "Vishnu Saini"
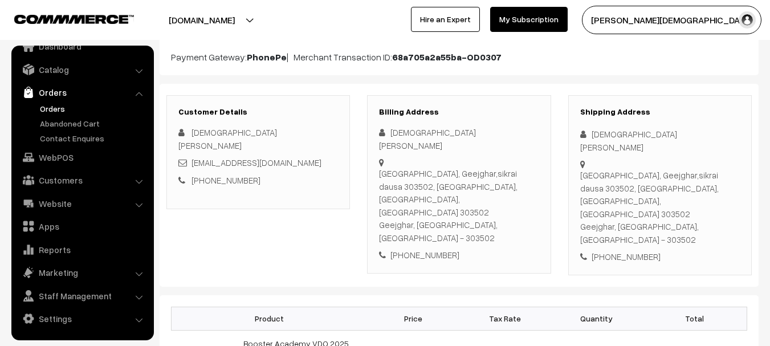
click at [617, 250] on div "+91 8442066503" at bounding box center [660, 256] width 160 height 13
copy div "8442066503"
click at [617, 250] on div "+91 8442066503" at bounding box center [660, 256] width 160 height 13
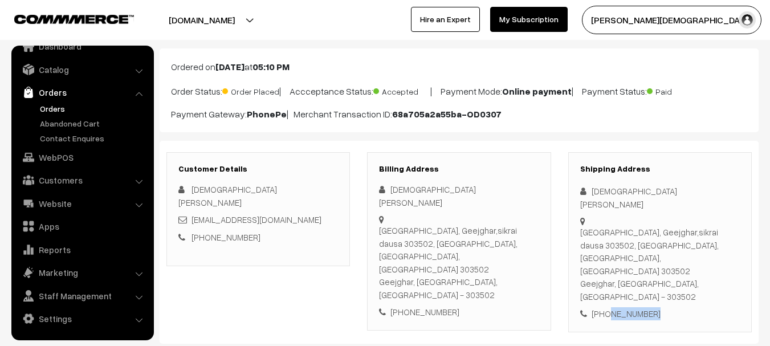
scroll to position [285, 0]
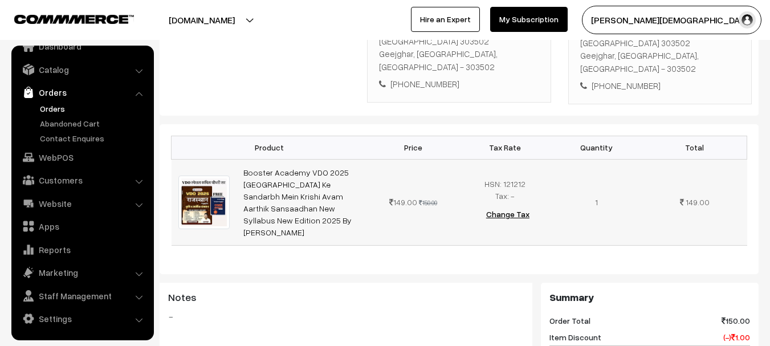
click at [301, 159] on td "Booster Academy VDO 2025 Rajasthan Ke Sandarbh Mein Krishi Avam Aarthik Sansaad…" at bounding box center [301, 202] width 131 height 86
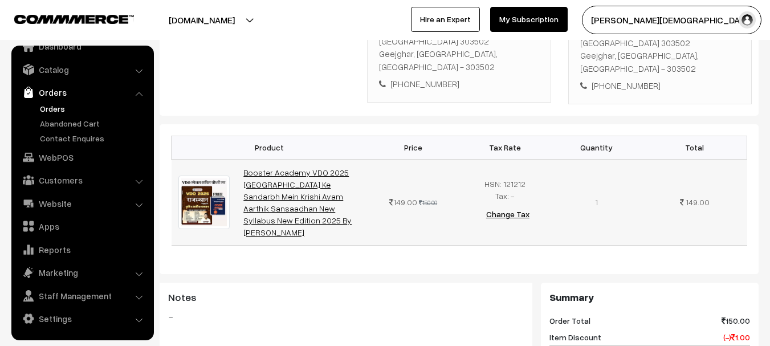
click at [303, 167] on link "Booster Academy VDO 2025 Rajasthan Ke Sandarbh Mein Krishi Avam Aarthik Sansaad…" at bounding box center [297, 201] width 108 height 69
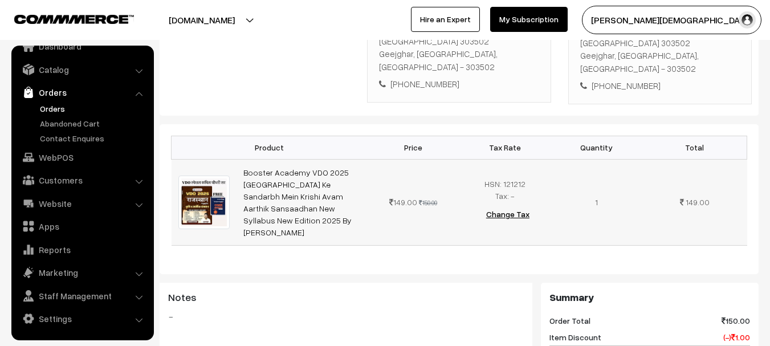
click at [280, 159] on td "Booster Academy VDO 2025 Rajasthan Ke Sandarbh Mein Krishi Avam Aarthik Sansaad…" at bounding box center [301, 202] width 131 height 86
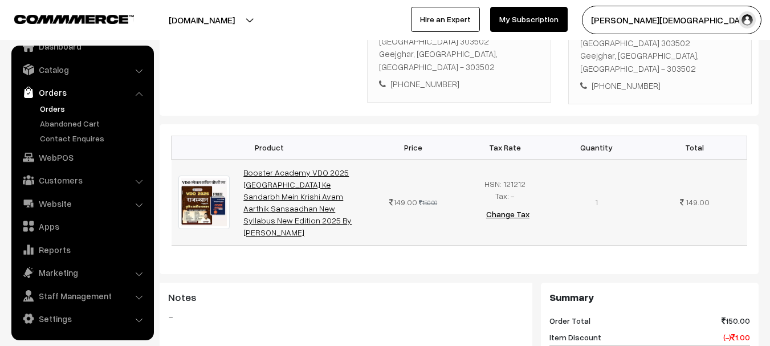
click at [291, 167] on link "Booster Academy VDO 2025 Rajasthan Ke Sandarbh Mein Krishi Avam Aarthik Sansaad…" at bounding box center [297, 201] width 108 height 69
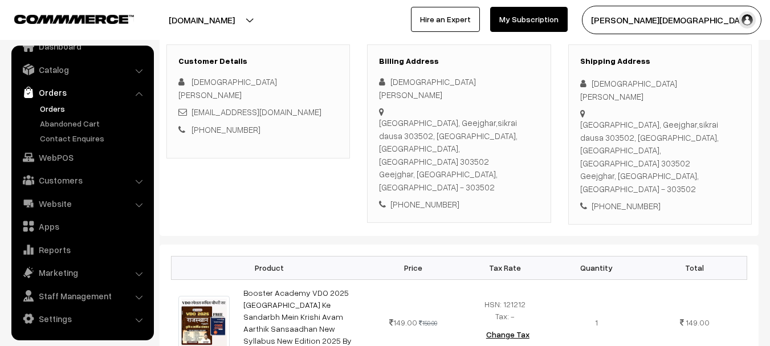
scroll to position [0, 0]
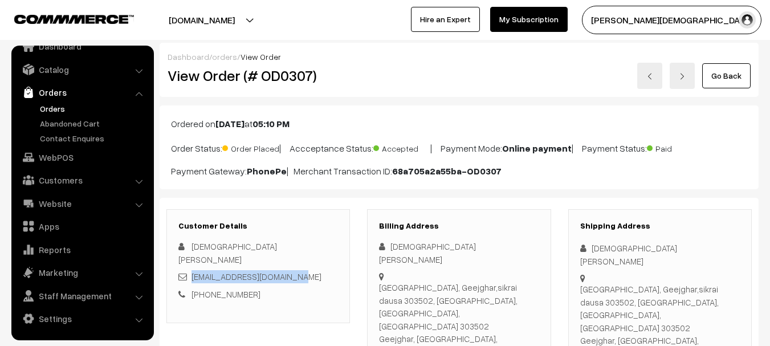
drag, startPoint x: 295, startPoint y: 264, endPoint x: 192, endPoint y: 268, distance: 102.6
click at [192, 270] on div "vishnusaini8442@gmail.com" at bounding box center [258, 276] width 160 height 13
copy link "vishnusaini8442@gmail.com"
click at [614, 283] on div "Balaji library, Geejghar,sikrai dausa 303502, Balaji library, Geejghar,sikrai d…" at bounding box center [660, 321] width 160 height 77
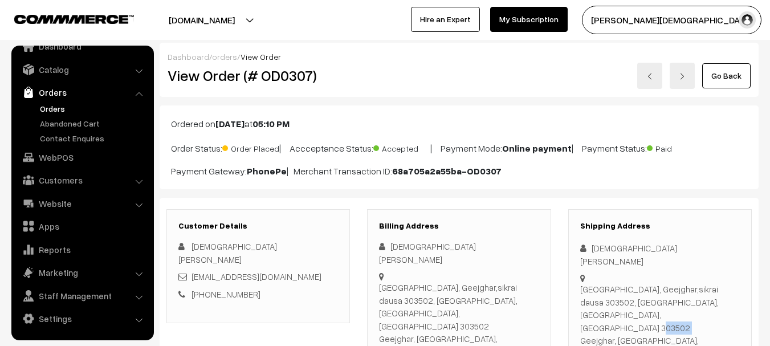
click at [614, 283] on div "Balaji library, Geejghar,sikrai dausa 303502, Balaji library, Geejghar,sikrai d…" at bounding box center [660, 321] width 160 height 77
copy div "Balaji library, Geejghar,sikrai dausa 303502, Balaji library, Geejghar,sikrai d…"
click at [585, 283] on div "Balaji library, Geejghar,sikrai dausa 303502, Balaji library, Geejghar,sikrai d…" at bounding box center [660, 321] width 160 height 77
drag, startPoint x: 585, startPoint y: 280, endPoint x: 667, endPoint y: 279, distance: 82.0
click at [667, 283] on div "Balaji library, Geejghar,sikrai dausa 303502, Balaji library, Geejghar,sikrai d…" at bounding box center [660, 321] width 160 height 77
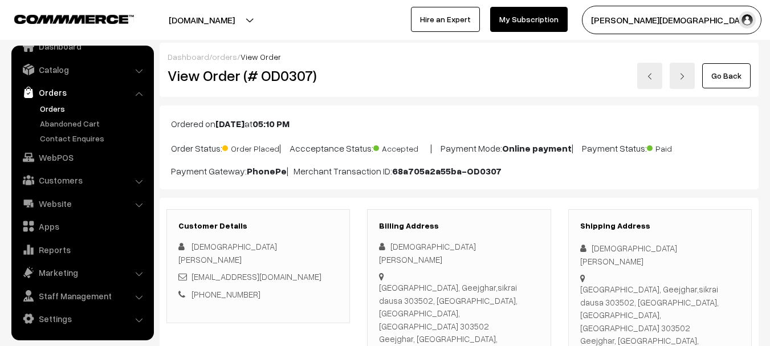
click at [699, 309] on div "Shipping Address Vishnu Saini Balaji library, Geejghar,sikrai dausa 303502, Bal…" at bounding box center [659, 299] width 183 height 180
click at [698, 307] on div "Balaji library, Geejghar,sikrai dausa 303502, Balaji library, Geejghar,sikrai d…" at bounding box center [660, 321] width 160 height 77
copy div "303502"
click at [698, 307] on div "Balaji library, Geejghar,sikrai dausa 303502, Balaji library, Geejghar,sikrai d…" at bounding box center [660, 321] width 160 height 77
click at [288, 86] on div "View Order (# OD0307)" at bounding box center [259, 76] width 200 height 26
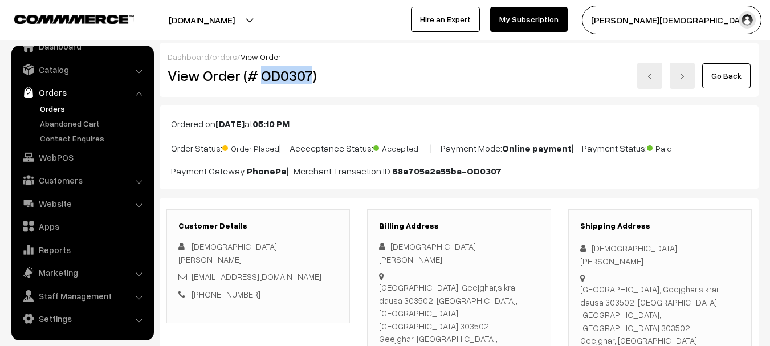
copy h2 "OD0307"
click at [288, 86] on div "View Order (# OD0307)" at bounding box center [259, 76] width 200 height 26
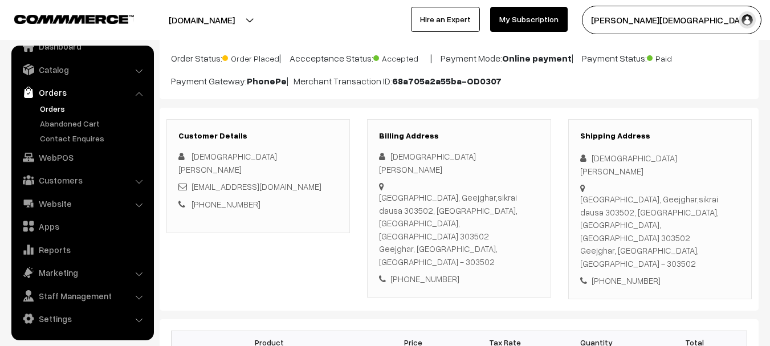
scroll to position [228, 0]
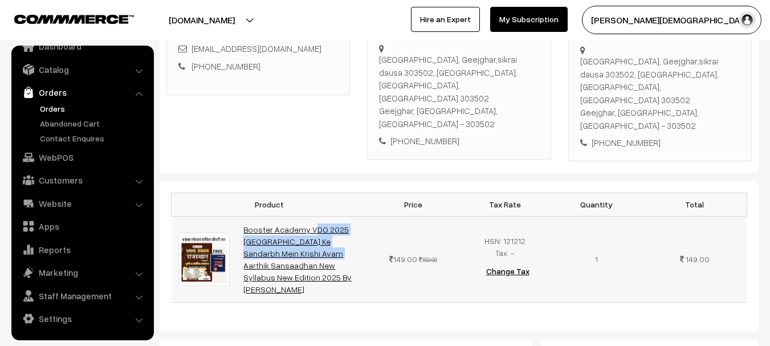
copy link "Booster Academy VDO 2025 Rajasthan Ke Sandarbh Mein Kri"
drag, startPoint x: 261, startPoint y: 178, endPoint x: 348, endPoint y: 189, distance: 87.8
click at [348, 216] on td "Booster Academy VDO 2025 Rajasthan Ke Sandarbh Mein Krishi Avam Aarthik Sansaad…" at bounding box center [301, 259] width 131 height 86
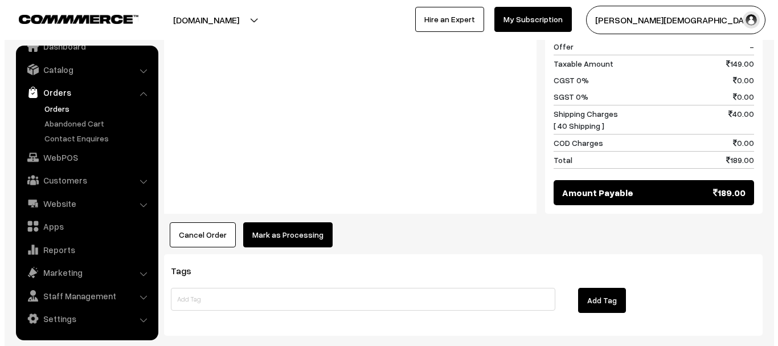
scroll to position [610, 0]
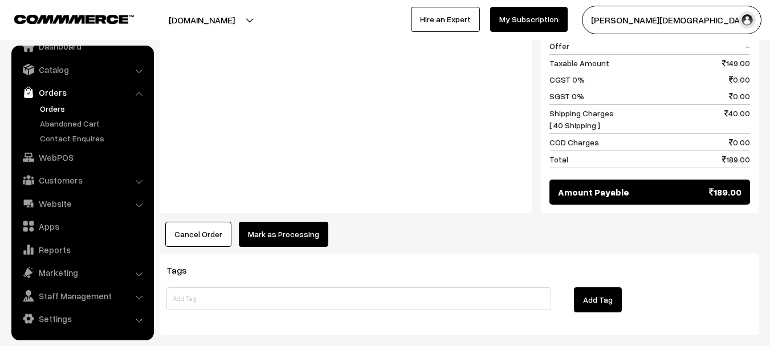
click at [297, 222] on button "Mark as Processing" at bounding box center [283, 234] width 89 height 25
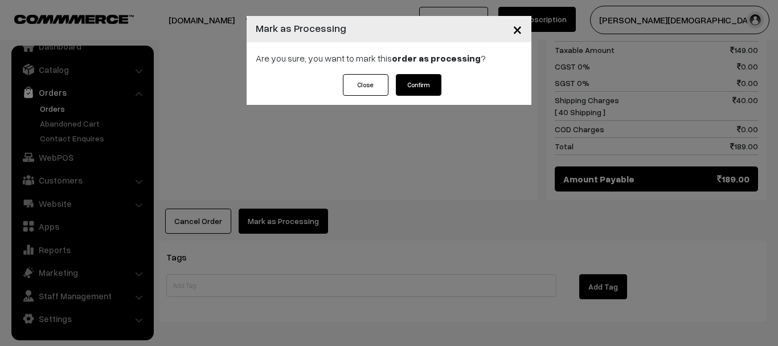
drag, startPoint x: 427, startPoint y: 64, endPoint x: 428, endPoint y: 93, distance: 28.5
click at [429, 65] on div "Are you sure, you want to mark this order as processing ?" at bounding box center [389, 58] width 285 height 32
click at [428, 93] on button "Confirm" at bounding box center [419, 85] width 46 height 22
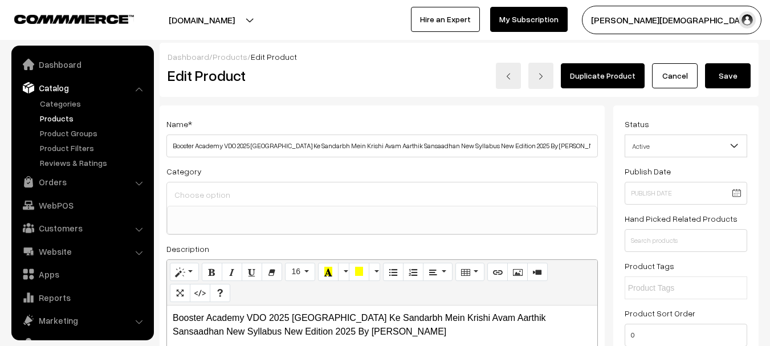
select select
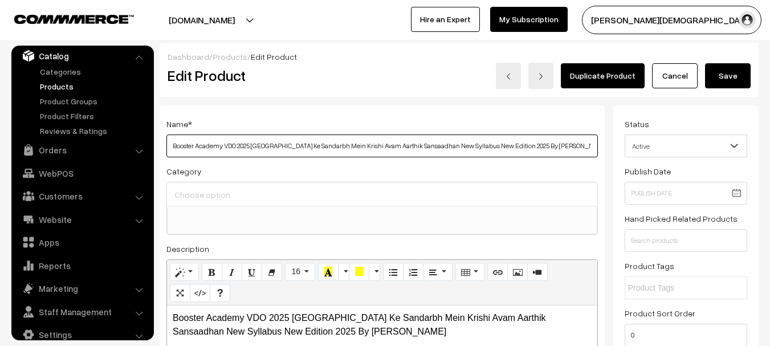
click at [333, 152] on input "Booster Academy VDO 2025 [GEOGRAPHIC_DATA] Ke Sandarbh Mein Krishi Avam Aarthik…" at bounding box center [381, 145] width 431 height 23
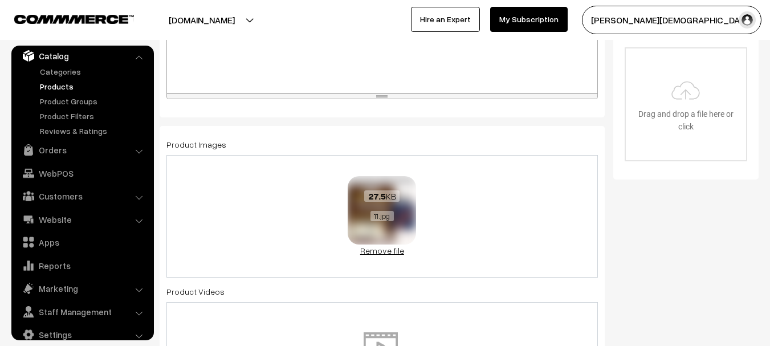
scroll to position [399, 0]
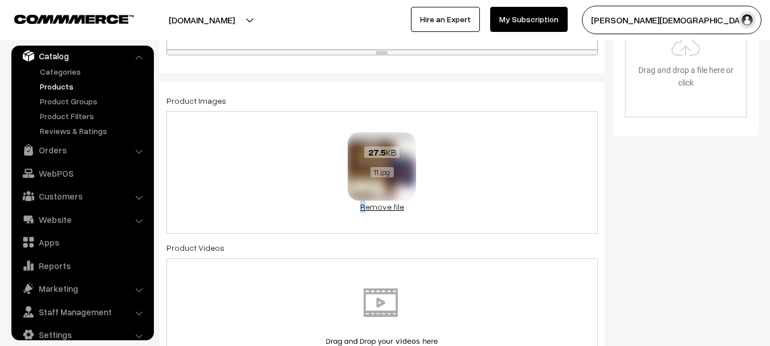
drag, startPoint x: 402, startPoint y: 171, endPoint x: 367, endPoint y: 202, distance: 47.2
click at [367, 202] on div "27.5 KB 11.jpg Check Error Remove file" at bounding box center [381, 172] width 68 height 80
click at [367, 206] on link "Remove file" at bounding box center [381, 207] width 68 height 12
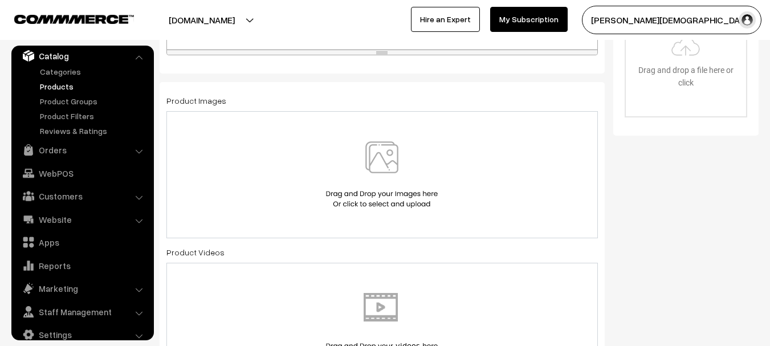
click at [358, 173] on img at bounding box center [381, 174] width 117 height 67
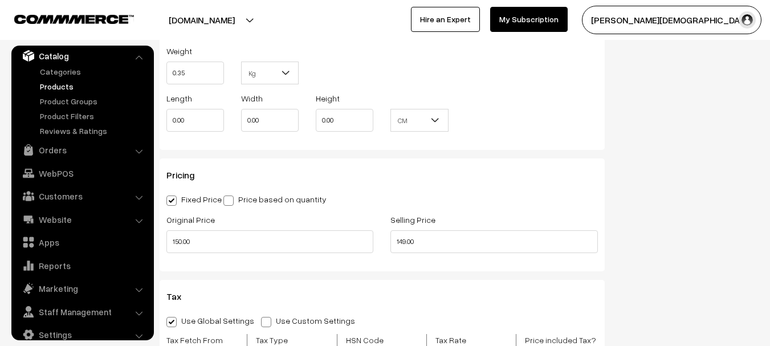
scroll to position [911, 0]
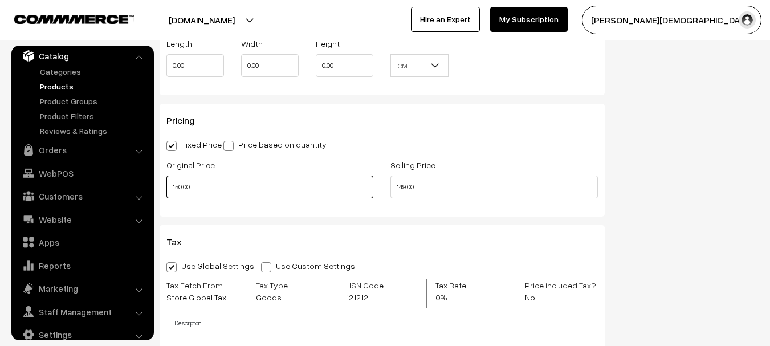
click at [216, 186] on input "150.00" at bounding box center [269, 186] width 207 height 23
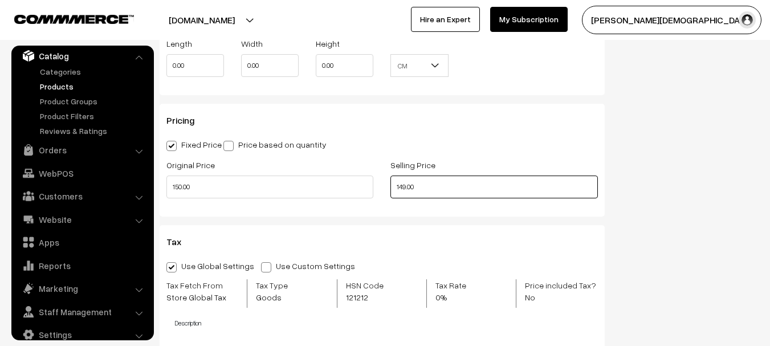
click at [470, 194] on input "149.00" at bounding box center [493, 186] width 207 height 23
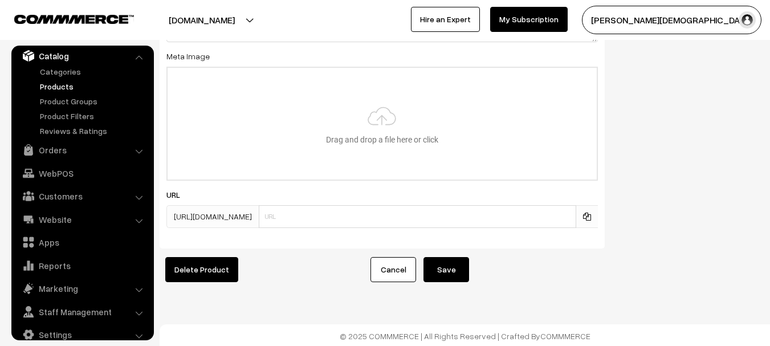
scroll to position [1738, 0]
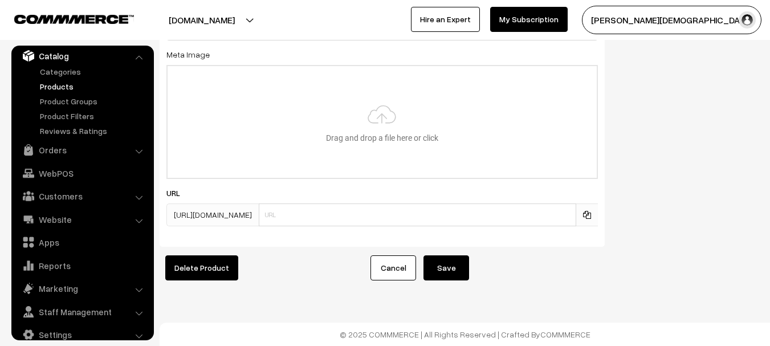
click at [457, 262] on button "Save" at bounding box center [446, 267] width 46 height 25
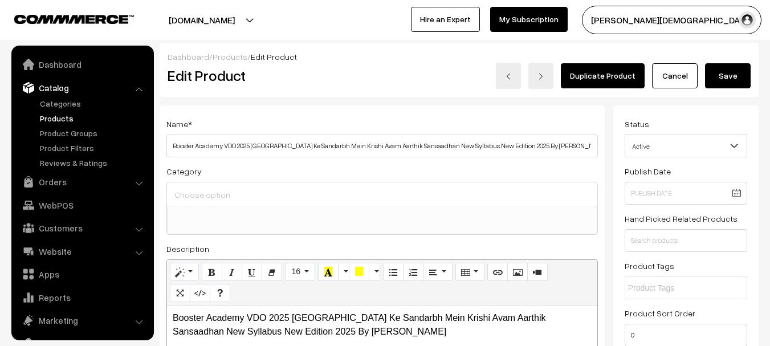
select select
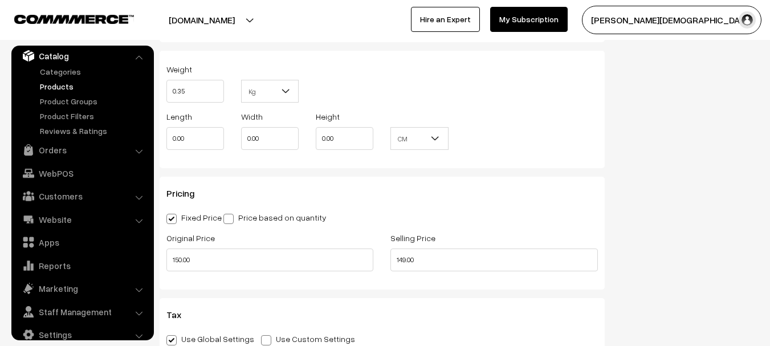
scroll to position [819, 0]
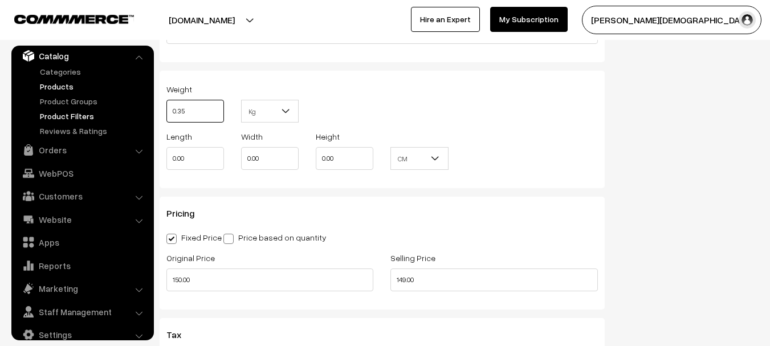
drag, startPoint x: 167, startPoint y: 112, endPoint x: 120, endPoint y: 111, distance: 47.9
click at [122, 112] on body "Thank you for showing interest. Our team will call you shortly. Close onlineboo…" at bounding box center [385, 218] width 770 height 2075
type input "1"
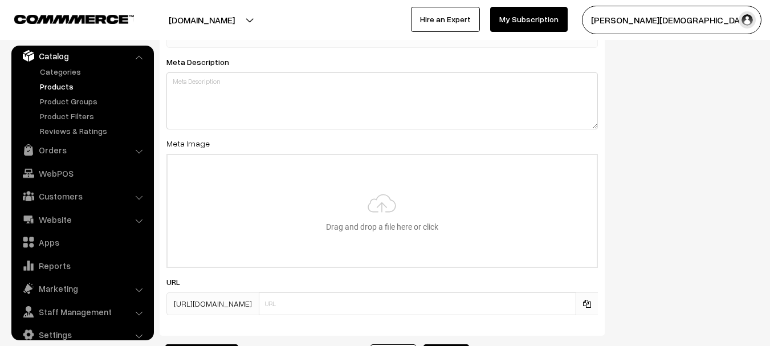
scroll to position [1738, 0]
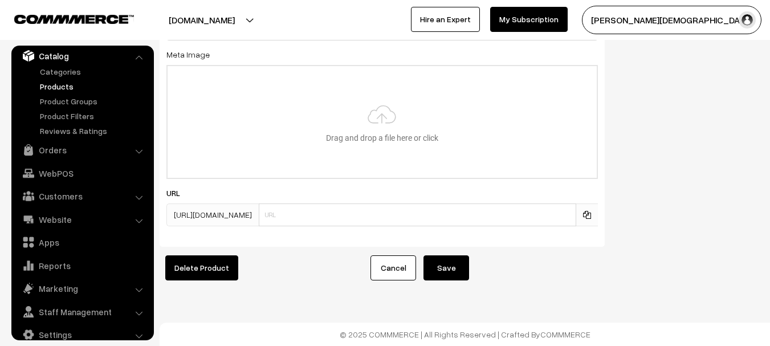
click at [463, 259] on button "Save" at bounding box center [446, 267] width 46 height 25
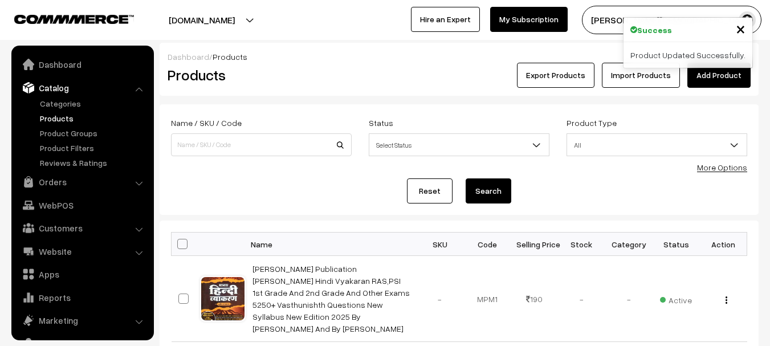
scroll to position [32, 0]
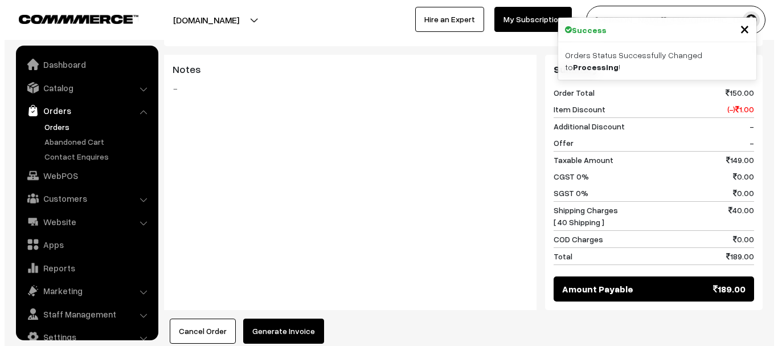
scroll to position [18, 0]
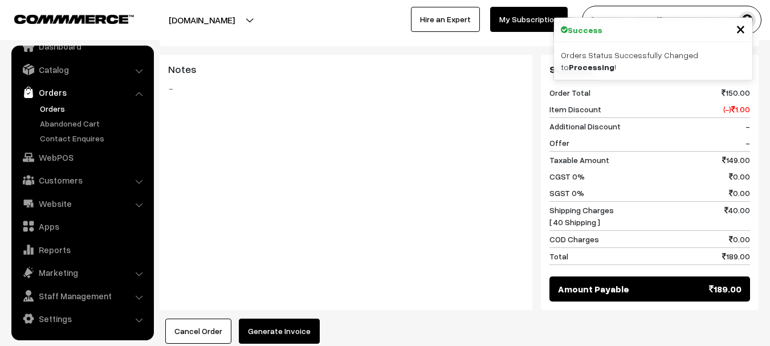
click at [287, 318] on button "Generate Invoice" at bounding box center [279, 330] width 81 height 25
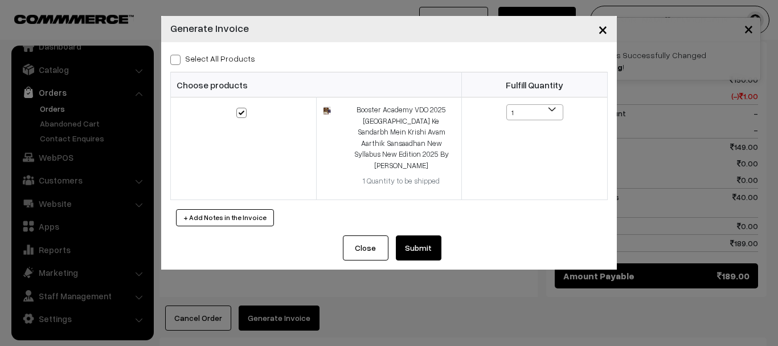
click at [367, 235] on button "Close" at bounding box center [366, 247] width 46 height 25
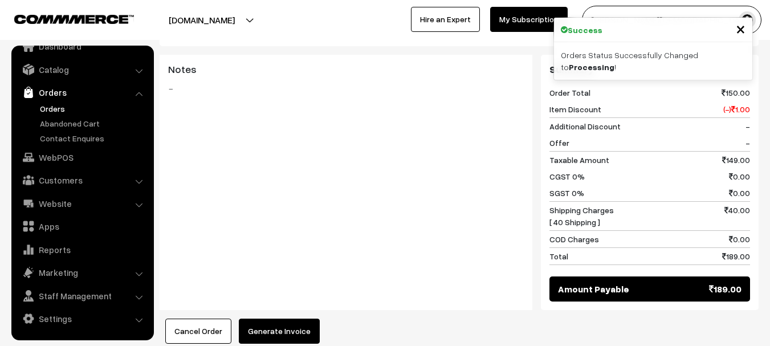
click at [290, 318] on button "Generate Invoice" at bounding box center [279, 330] width 81 height 25
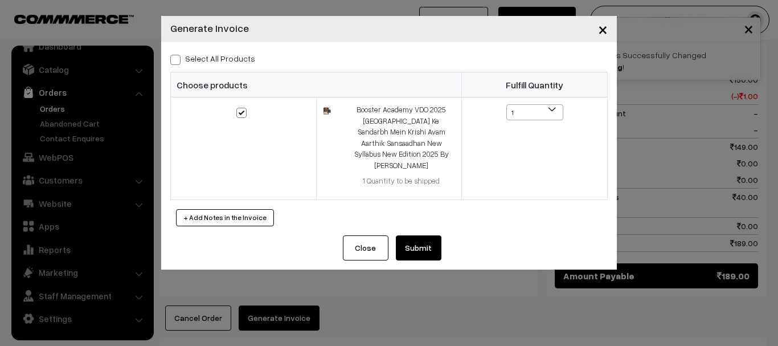
click at [401, 216] on div "Select All Products Choose products Fulfill Quantity 1 1" at bounding box center [389, 138] width 456 height 193
click at [407, 221] on div "Select All Products Choose products Fulfill Quantity 1 1" at bounding box center [389, 138] width 456 height 193
click at [415, 235] on button "Submit" at bounding box center [419, 247] width 46 height 25
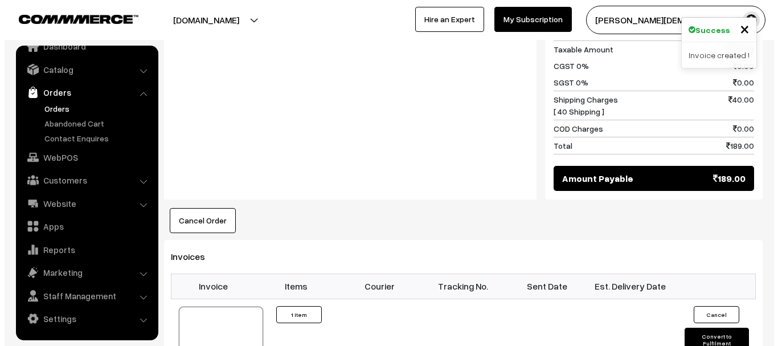
scroll to position [798, 0]
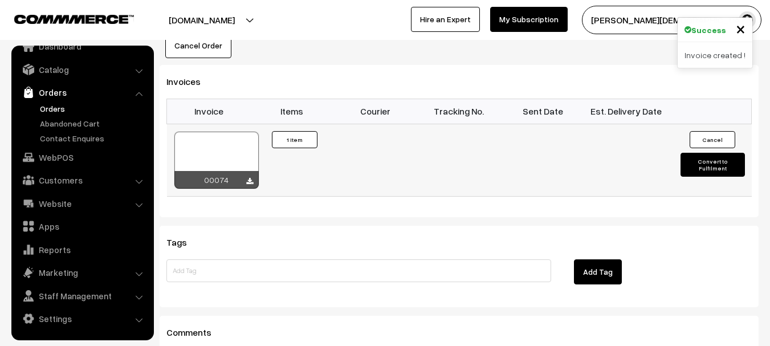
click at [710, 153] on button "Convert to Fulfilment" at bounding box center [712, 165] width 64 height 24
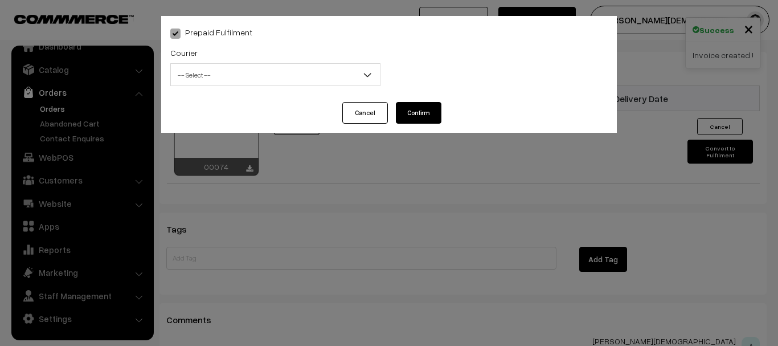
click at [304, 95] on div "Prepaid Fulfilment Courier -- Select -- [GEOGRAPHIC_DATA] Amazon Couriour [PERS…" at bounding box center [389, 59] width 456 height 86
click at [270, 78] on span "-- Select --" at bounding box center [275, 75] width 209 height 20
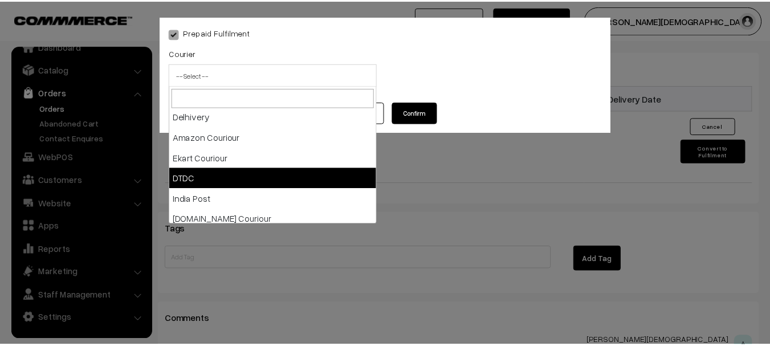
scroll to position [30, 0]
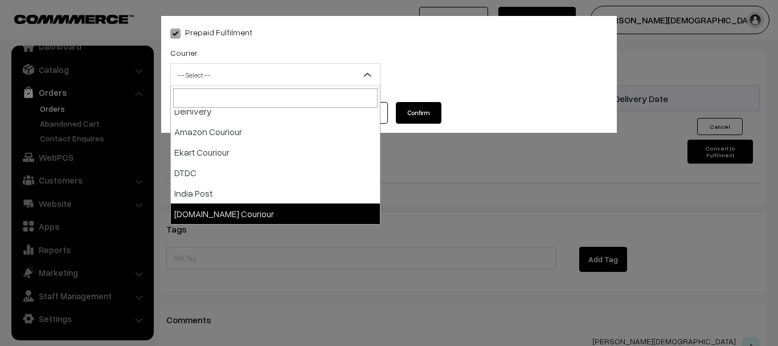
drag, startPoint x: 515, startPoint y: 219, endPoint x: 579, endPoint y: 212, distance: 64.7
click at [517, 219] on div "Prepaid Fulfilment Courier -- Select -- Delhivery Amazon Couriour Ekart Couriou…" at bounding box center [389, 173] width 778 height 346
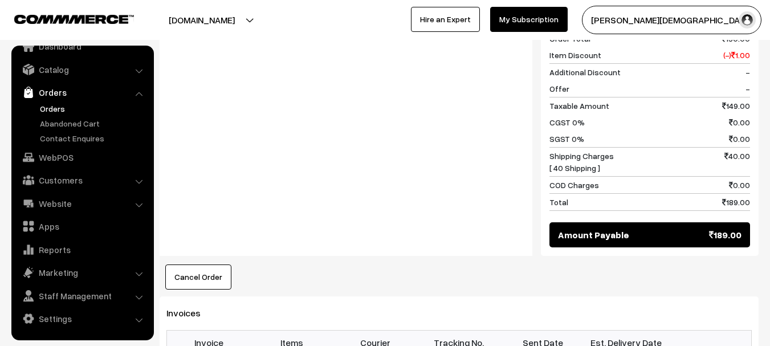
scroll to position [399, 0]
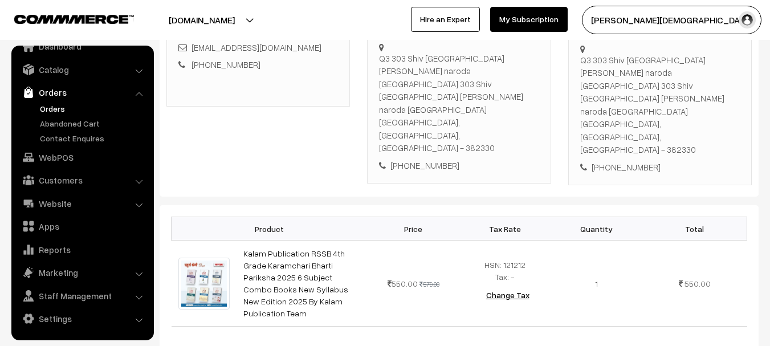
scroll to position [57, 0]
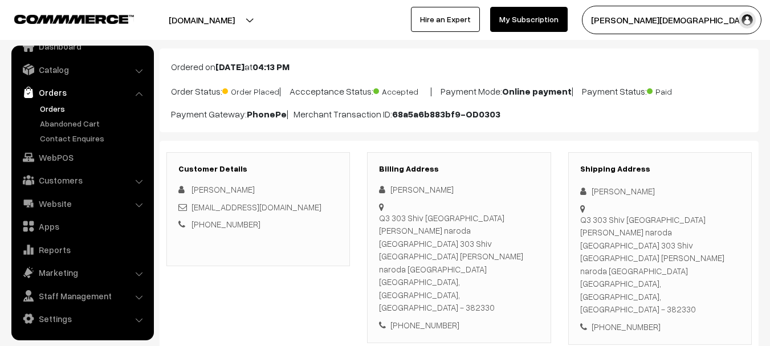
click at [244, 67] on b "Aug 20, 2025" at bounding box center [229, 66] width 29 height 11
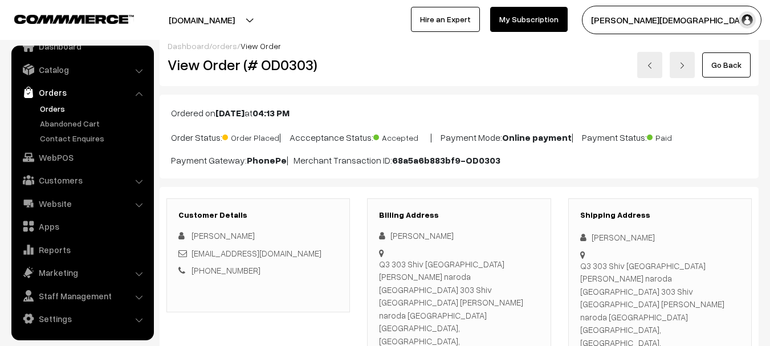
scroll to position [0, 0]
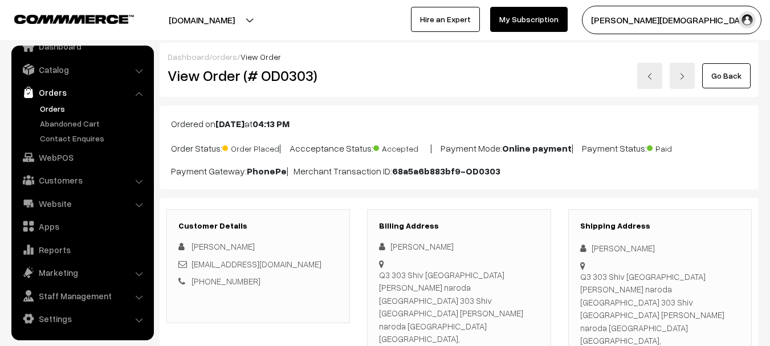
click at [286, 81] on h2 "View Order (# OD0303)" at bounding box center [258, 76] width 183 height 18
click at [287, 81] on h2 "View Order (# OD0303)" at bounding box center [258, 76] width 183 height 18
copy h2 "OD0303"
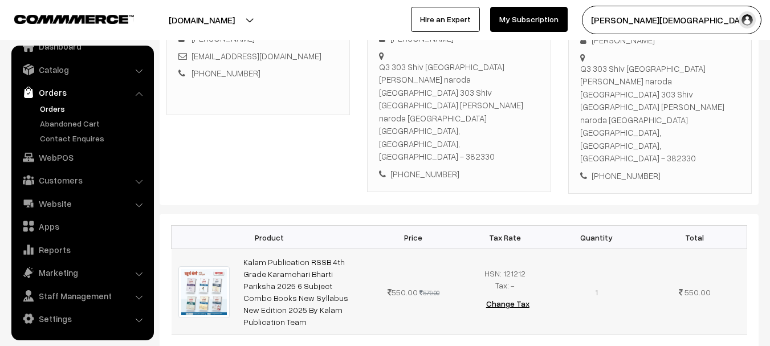
scroll to position [228, 0]
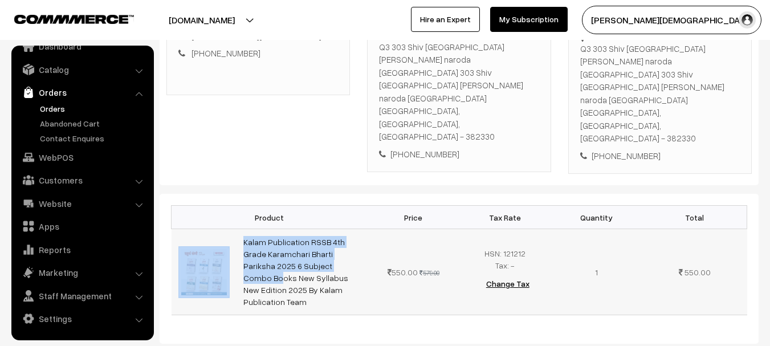
drag, startPoint x: 228, startPoint y: 201, endPoint x: 270, endPoint y: 197, distance: 42.3
click at [347, 229] on tr "Kalam Publication RSSB 4th Grade Karamchari Bharti Pariksha 2025 6 Subject Comb…" at bounding box center [458, 272] width 575 height 86
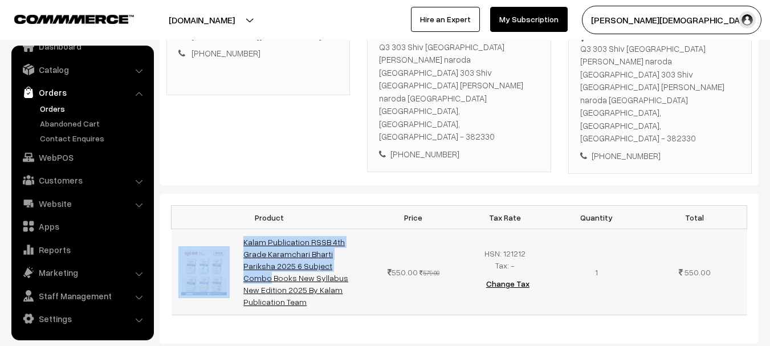
drag, startPoint x: 254, startPoint y: 192, endPoint x: 244, endPoint y: 198, distance: 11.5
click at [254, 229] on td "Kalam Publication RSSB 4th Grade Karamchari Bharti Pariksha 2025 6 Subject Comb…" at bounding box center [301, 272] width 131 height 86
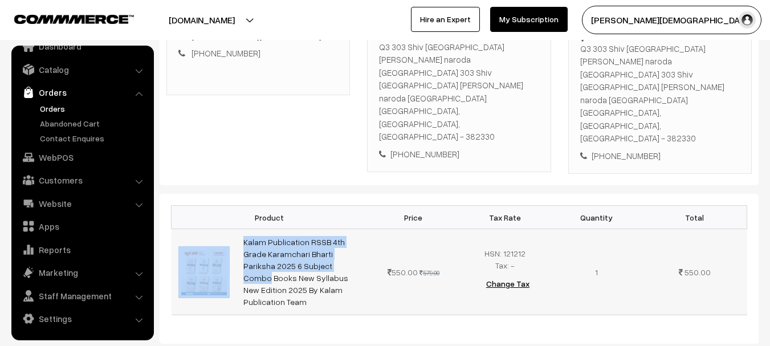
click at [240, 229] on td "Kalam Publication RSSB 4th Grade Karamchari Bharti Pariksha 2025 6 Subject Comb…" at bounding box center [301, 272] width 131 height 86
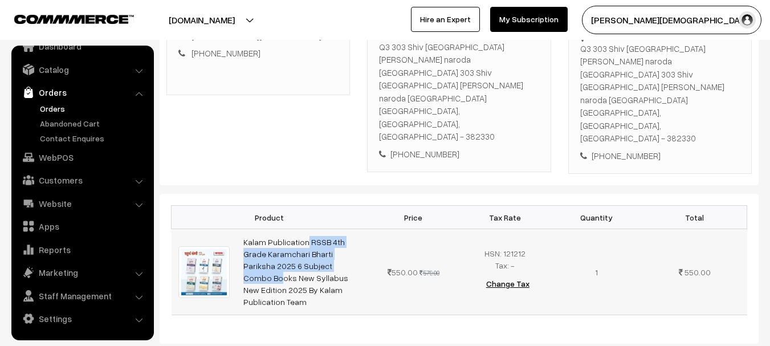
drag, startPoint x: 240, startPoint y: 198, endPoint x: 357, endPoint y: 214, distance: 118.4
click at [357, 229] on td "Kalam Publication RSSB 4th Grade Karamchari Bharti Pariksha 2025 6 Subject Comb…" at bounding box center [301, 272] width 131 height 86
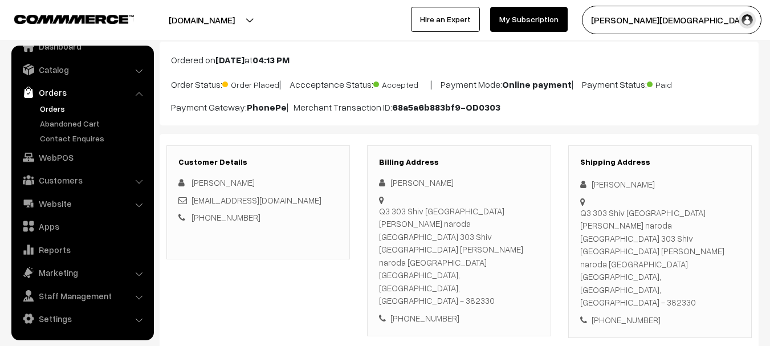
scroll to position [57, 0]
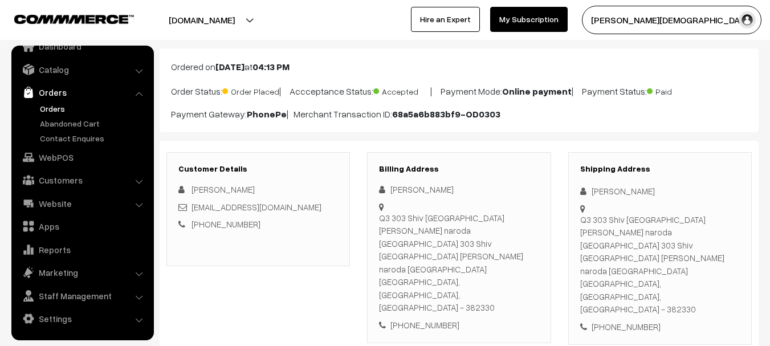
click at [612, 186] on div "Sanvari Bishnoi" at bounding box center [660, 191] width 160 height 13
copy div "Sanvari Bishnoi"
drag, startPoint x: 612, startPoint y: 186, endPoint x: 627, endPoint y: 186, distance: 14.8
click at [627, 186] on div "Sanvari Bishnoi" at bounding box center [660, 191] width 160 height 13
click at [615, 320] on div "+91 8233478129" at bounding box center [660, 326] width 160 height 13
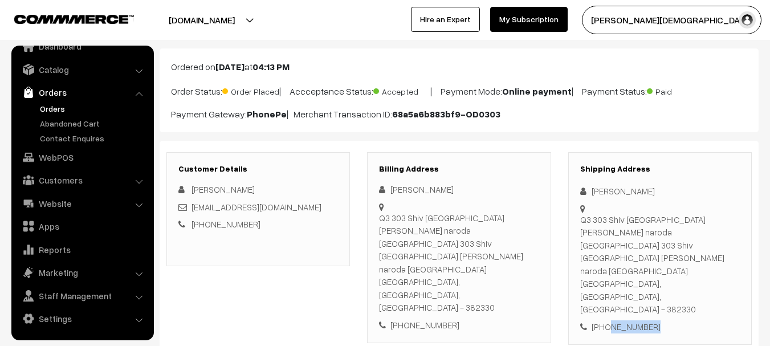
click at [615, 320] on div "+91 8233478129" at bounding box center [660, 326] width 160 height 13
copy div "8233478129"
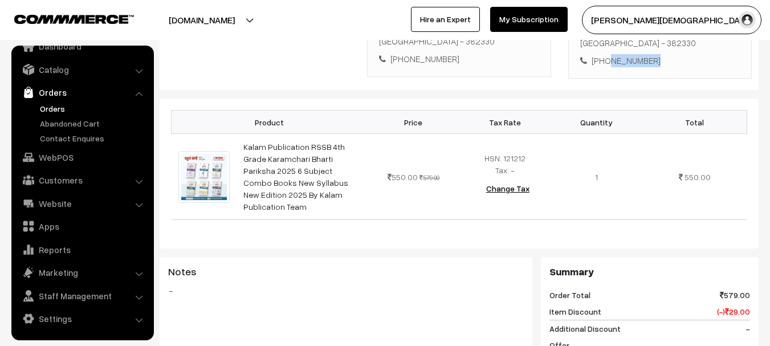
scroll to position [342, 0]
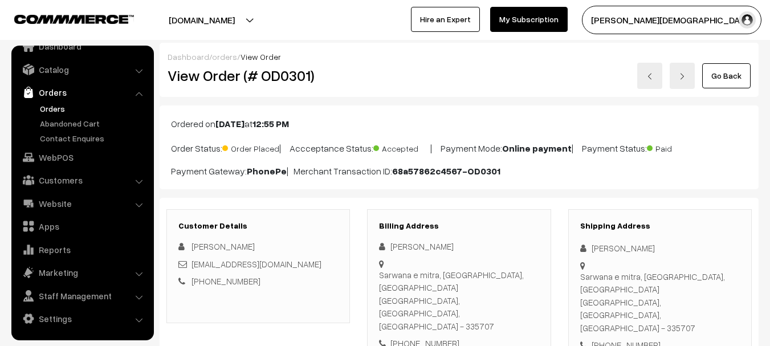
click at [287, 70] on h2 "View Order (# OD0301)" at bounding box center [258, 76] width 183 height 18
copy h2 "OD0301"
click at [598, 246] on div "Amit Jaat" at bounding box center [660, 248] width 160 height 13
copy div "Amit Jaat"
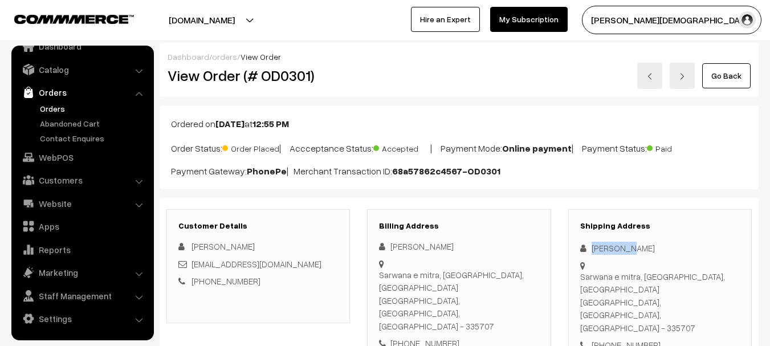
drag, startPoint x: 598, startPoint y: 246, endPoint x: 617, endPoint y: 248, distance: 19.0
click at [617, 248] on div "Amit Jaat" at bounding box center [660, 248] width 160 height 13
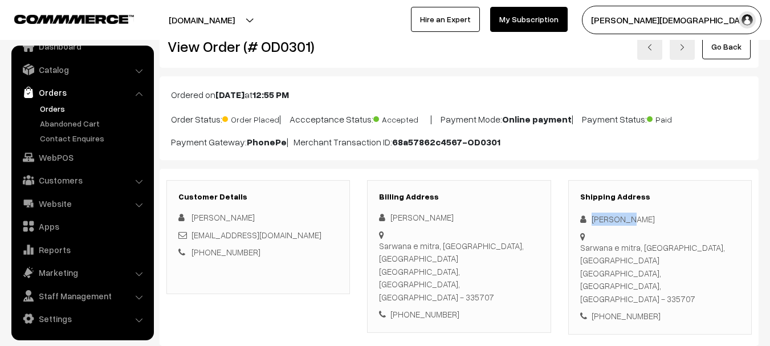
scroll to position [57, 0]
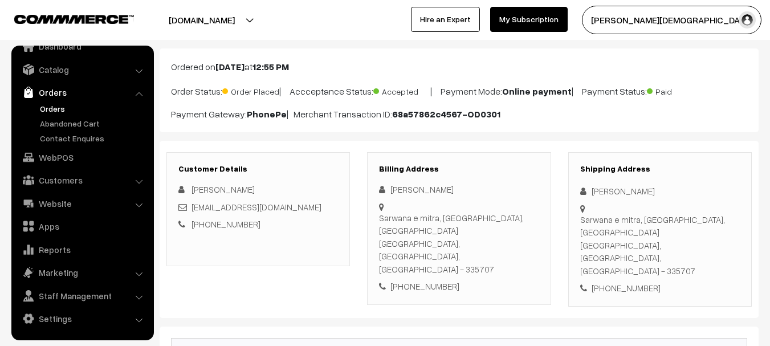
click at [628, 281] on div "+91 7427840100" at bounding box center [660, 287] width 160 height 13
copy div "7427840100"
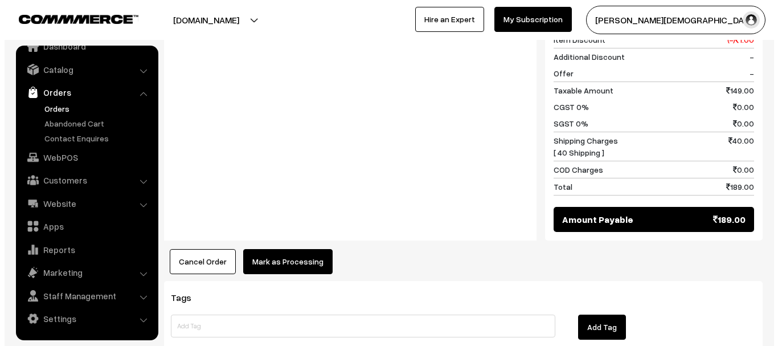
scroll to position [594, 0]
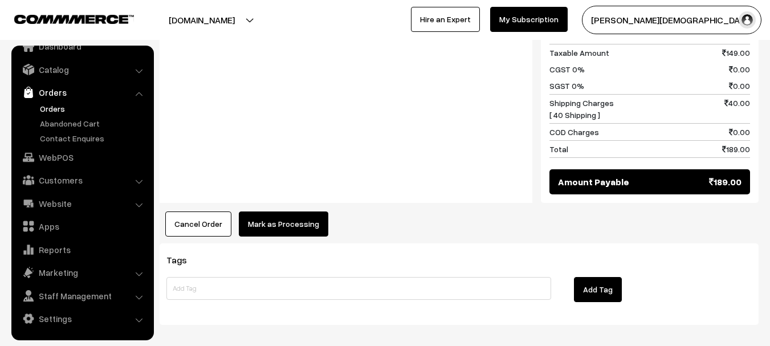
click at [222, 211] on button "Cancel Order" at bounding box center [198, 223] width 66 height 25
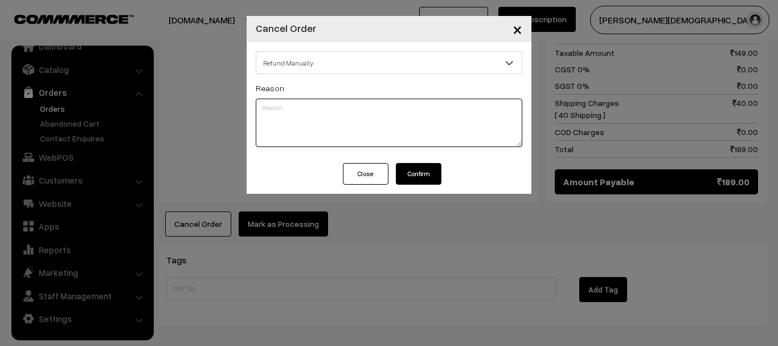
drag, startPoint x: 365, startPoint y: 130, endPoint x: 351, endPoint y: 118, distance: 17.8
click at [363, 129] on textarea at bounding box center [389, 123] width 267 height 48
type textarea "refund done on your profide qr code"
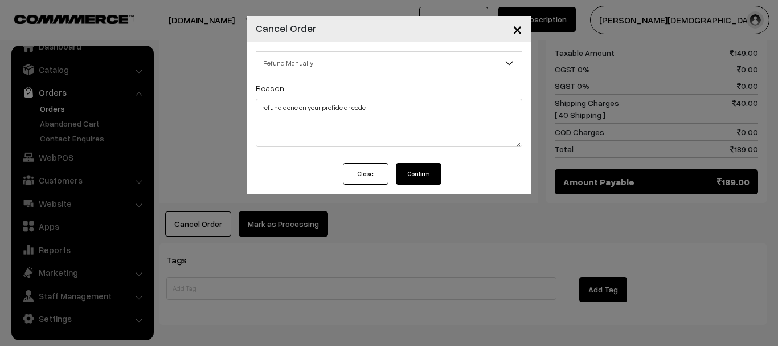
click at [416, 184] on button "Confirm" at bounding box center [419, 174] width 46 height 22
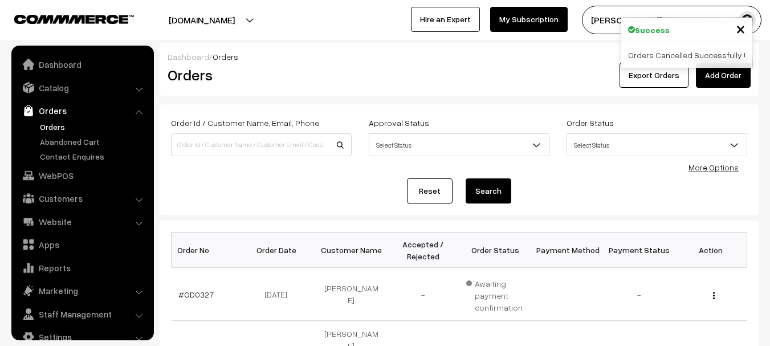
scroll to position [18, 0]
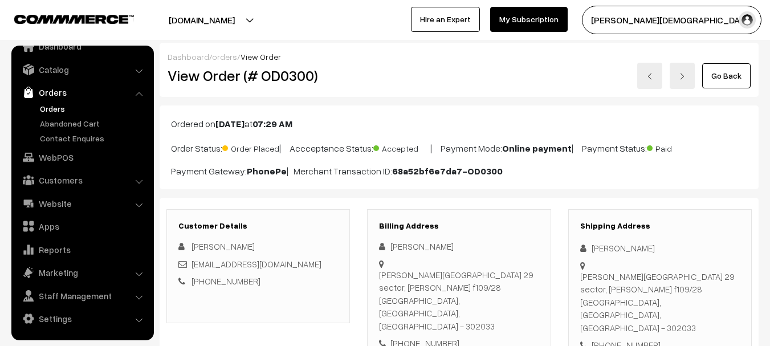
click at [273, 123] on p "Ordered on [DATE] 07:29 AM" at bounding box center [459, 124] width 576 height 14
click at [292, 88] on div "View Order (# OD0300)" at bounding box center [259, 76] width 200 height 26
click at [294, 74] on h2 "View Order (# OD0300)" at bounding box center [258, 76] width 183 height 18
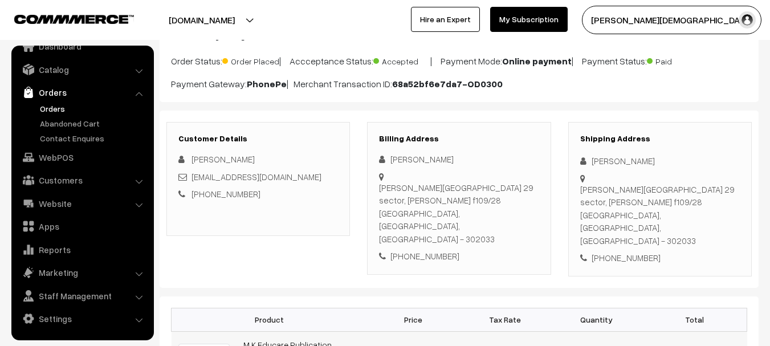
scroll to position [228, 0]
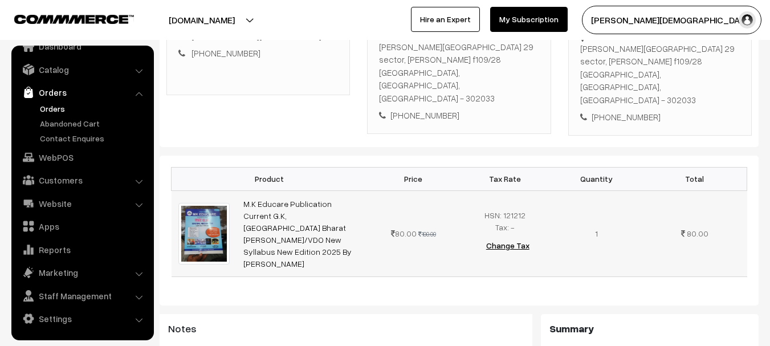
click at [235, 190] on td at bounding box center [204, 233] width 66 height 86
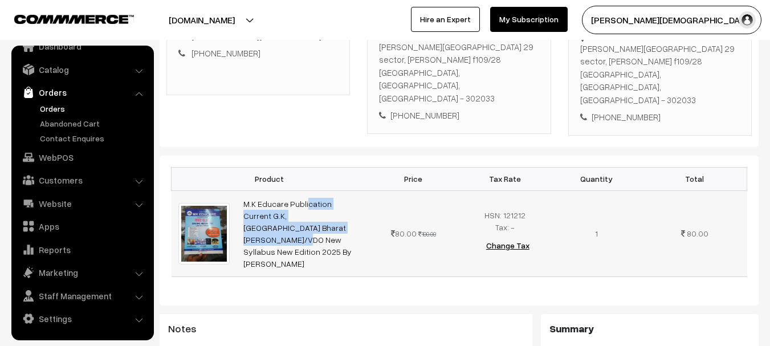
drag, startPoint x: 241, startPoint y: 167, endPoint x: 351, endPoint y: 185, distance: 111.9
click at [351, 190] on td "M.K Educare Publication Current G.K,[GEOGRAPHIC_DATA] Bharat [PERSON_NAME]/VDO …" at bounding box center [301, 233] width 131 height 86
copy link "M.K Educare Publication Current G.K,[GEOGRAPHIC_DATA] Bharat Vishwa"
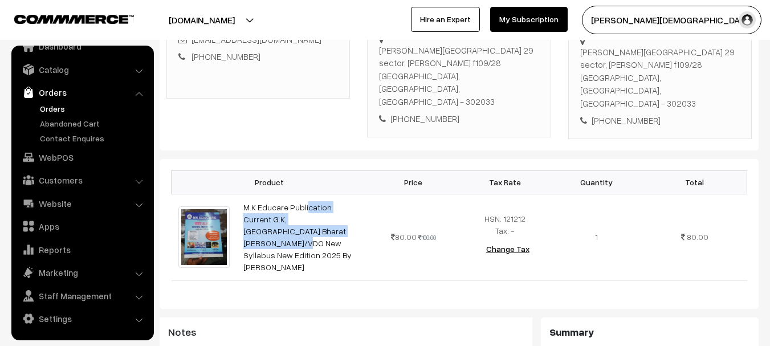
scroll to position [57, 0]
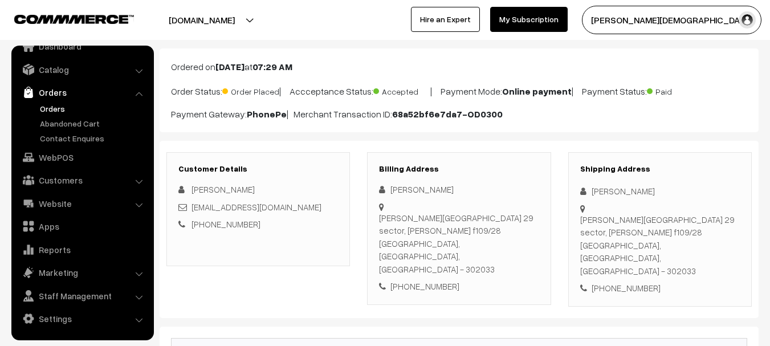
click at [608, 189] on div "[PERSON_NAME]" at bounding box center [660, 191] width 160 height 13
drag, startPoint x: 608, startPoint y: 189, endPoint x: 646, endPoint y: 193, distance: 38.3
click at [646, 193] on div "[PERSON_NAME]" at bounding box center [660, 191] width 160 height 13
copy div "[PERSON_NAME]"
click at [673, 189] on div "[PERSON_NAME]" at bounding box center [660, 191] width 160 height 13
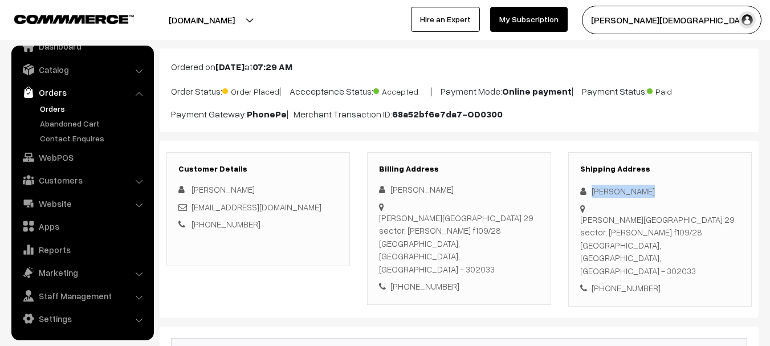
copy div "[PERSON_NAME]"
click at [625, 281] on div "[PHONE_NUMBER]" at bounding box center [660, 287] width 160 height 13
copy div "6376576649"
click at [625, 281] on div "[PHONE_NUMBER]" at bounding box center [660, 287] width 160 height 13
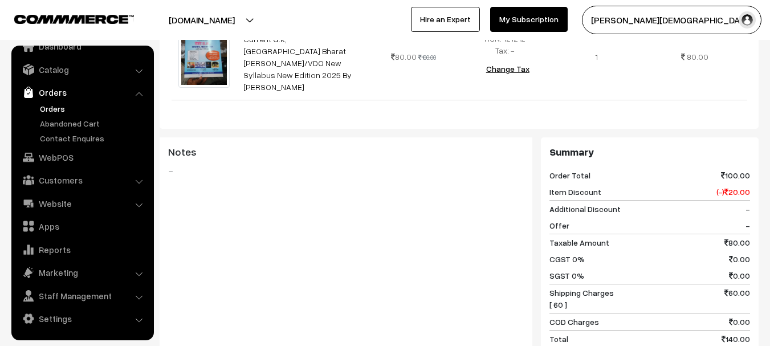
scroll to position [456, 0]
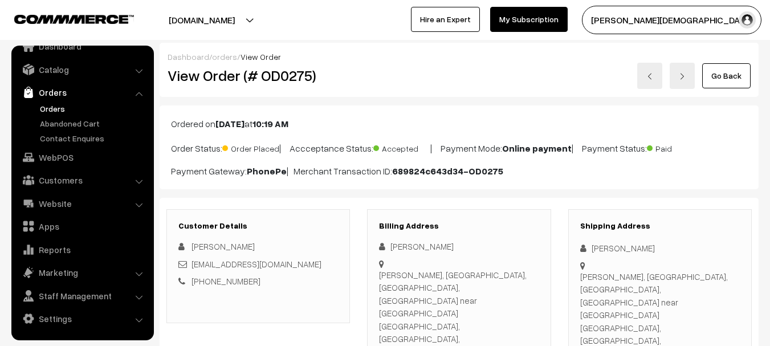
click at [273, 76] on h2 "View Order (# OD0275)" at bounding box center [258, 76] width 183 height 18
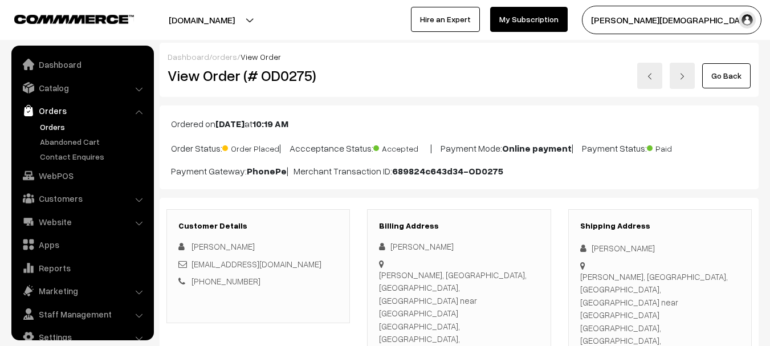
scroll to position [18, 0]
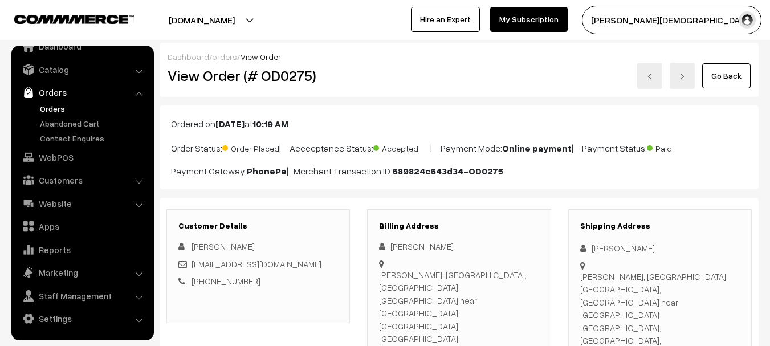
click at [295, 72] on h2 "View Order (# OD0275)" at bounding box center [258, 76] width 183 height 18
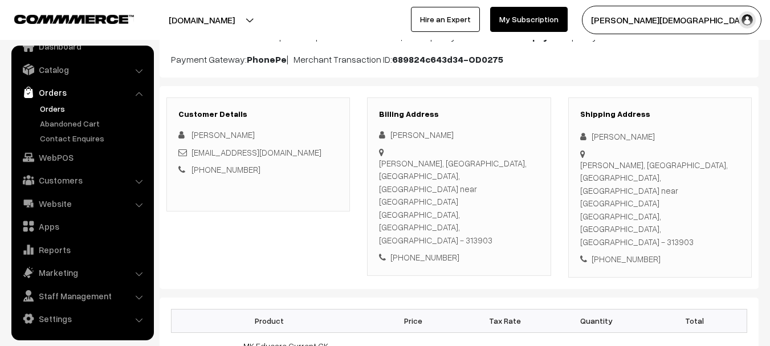
scroll to position [228, 0]
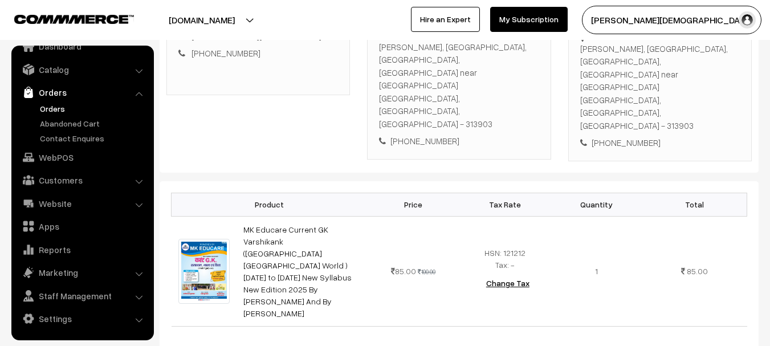
copy h2 "OD0275"
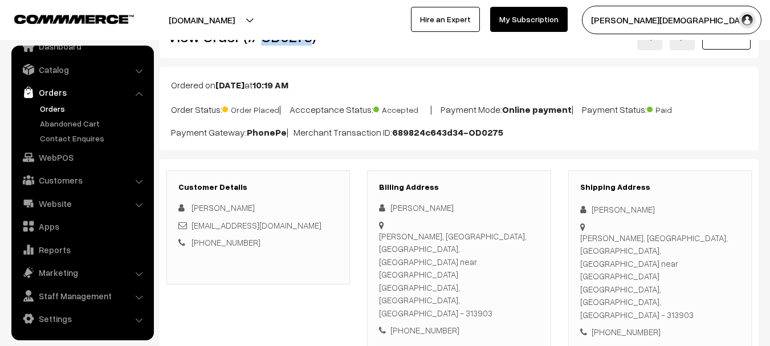
scroll to position [57, 0]
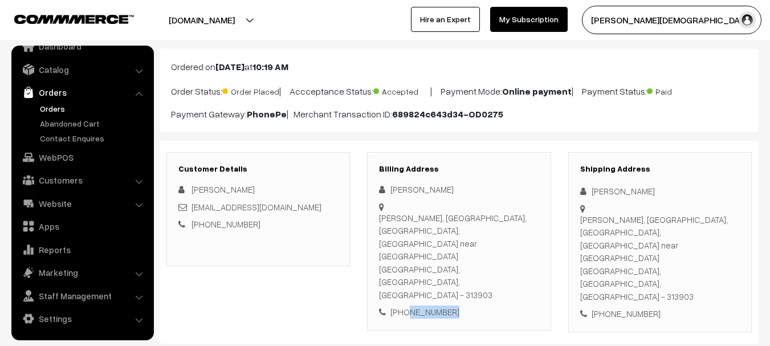
drag, startPoint x: 463, startPoint y: 260, endPoint x: 378, endPoint y: 176, distance: 119.2
click at [406, 305] on div "+91 9352282381" at bounding box center [459, 311] width 160 height 13
copy div "9352282381"
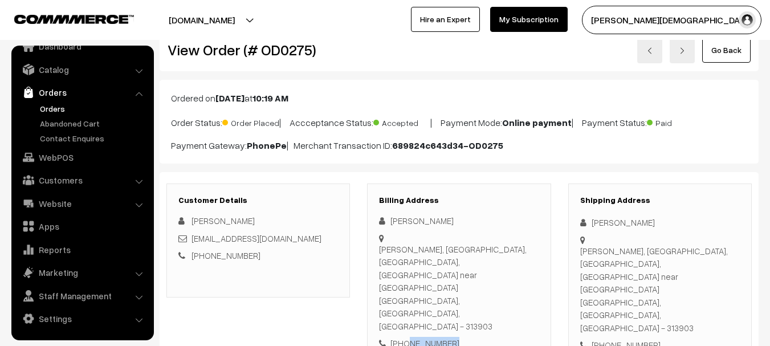
scroll to position [0, 0]
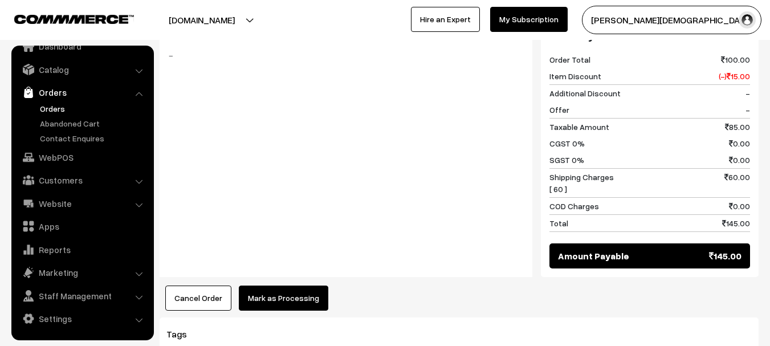
click at [291, 285] on button "Mark as Processing" at bounding box center [283, 297] width 89 height 25
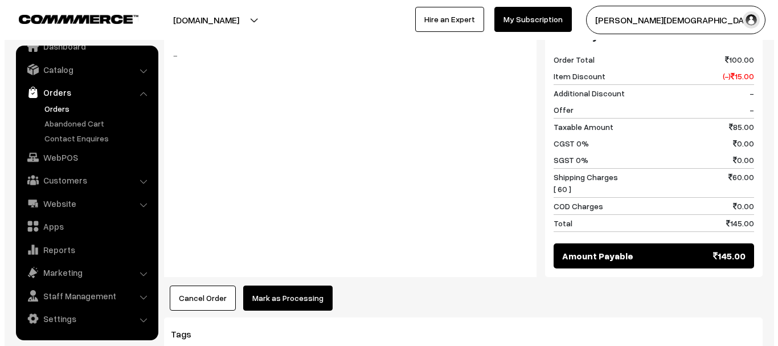
scroll to position [571, 0]
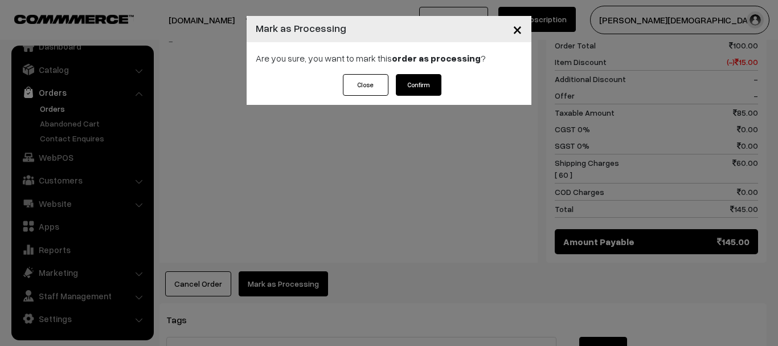
click at [438, 87] on button "Confirm" at bounding box center [419, 85] width 46 height 22
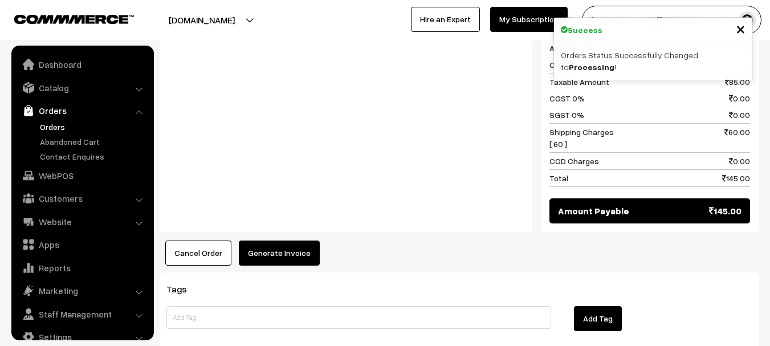
scroll to position [18, 0]
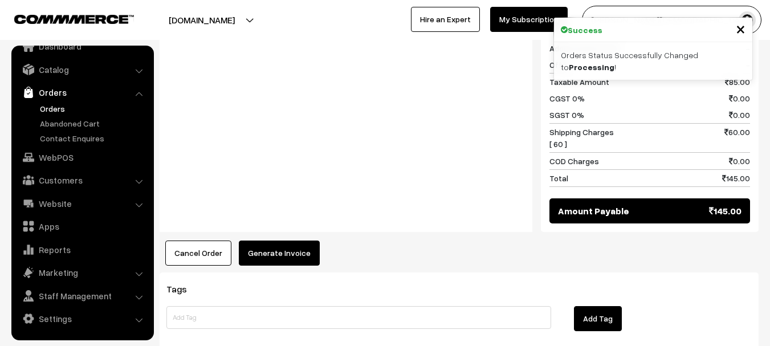
click at [287, 240] on button "Generate Invoice" at bounding box center [279, 252] width 81 height 25
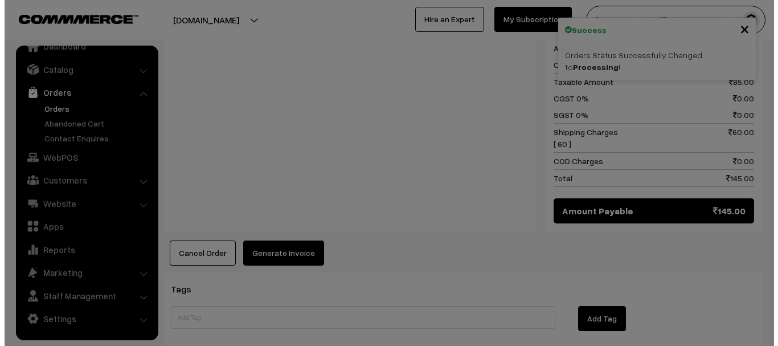
scroll to position [616, 0]
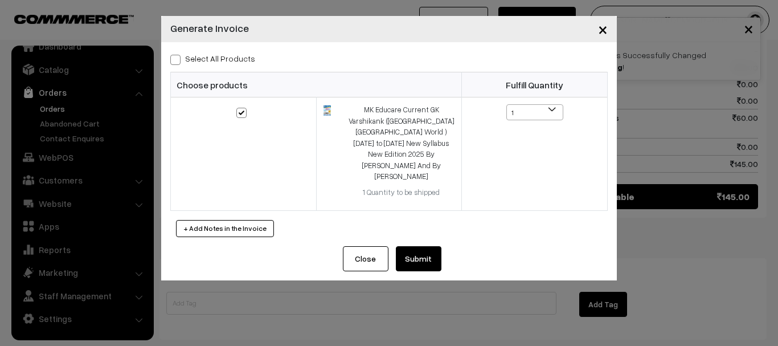
click at [416, 246] on button "Submit" at bounding box center [419, 258] width 46 height 25
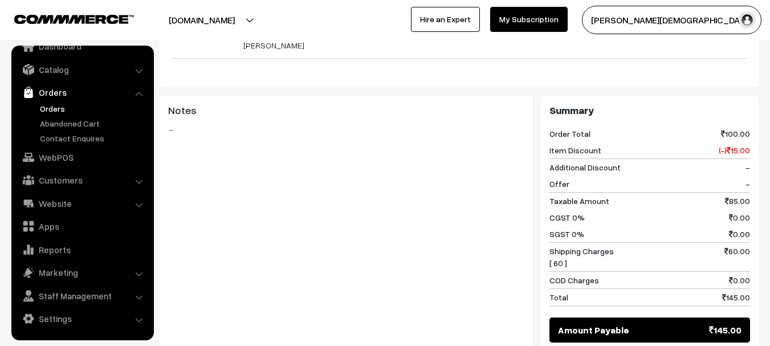
scroll to position [627, 0]
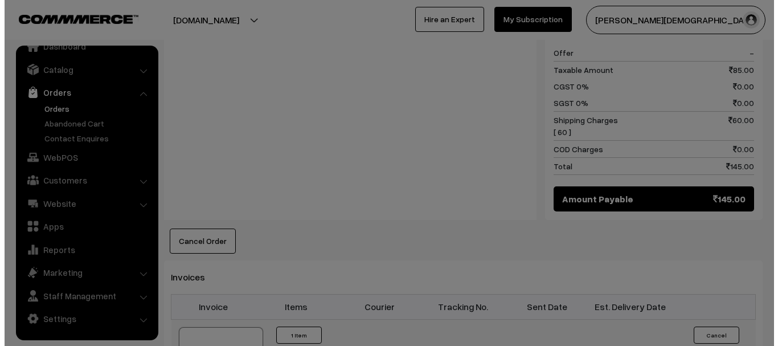
scroll to position [628, 0]
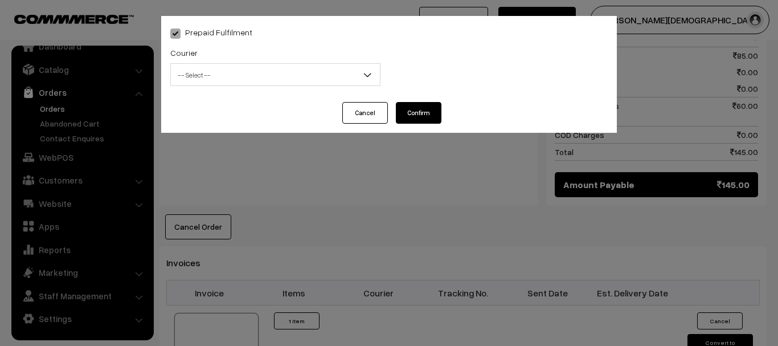
click at [353, 120] on button "Cancel" at bounding box center [365, 113] width 46 height 22
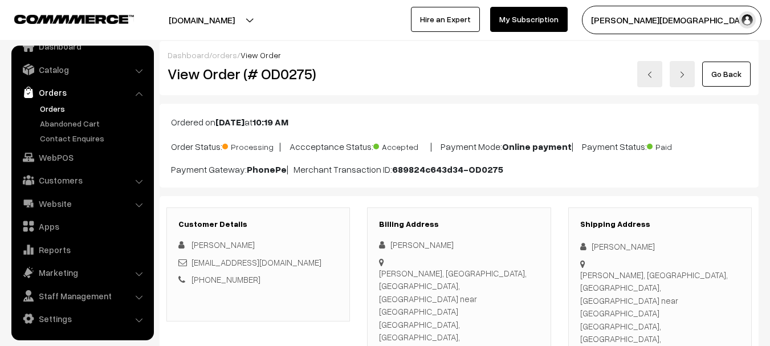
scroll to position [0, 0]
